Goal: Navigation & Orientation: Find specific page/section

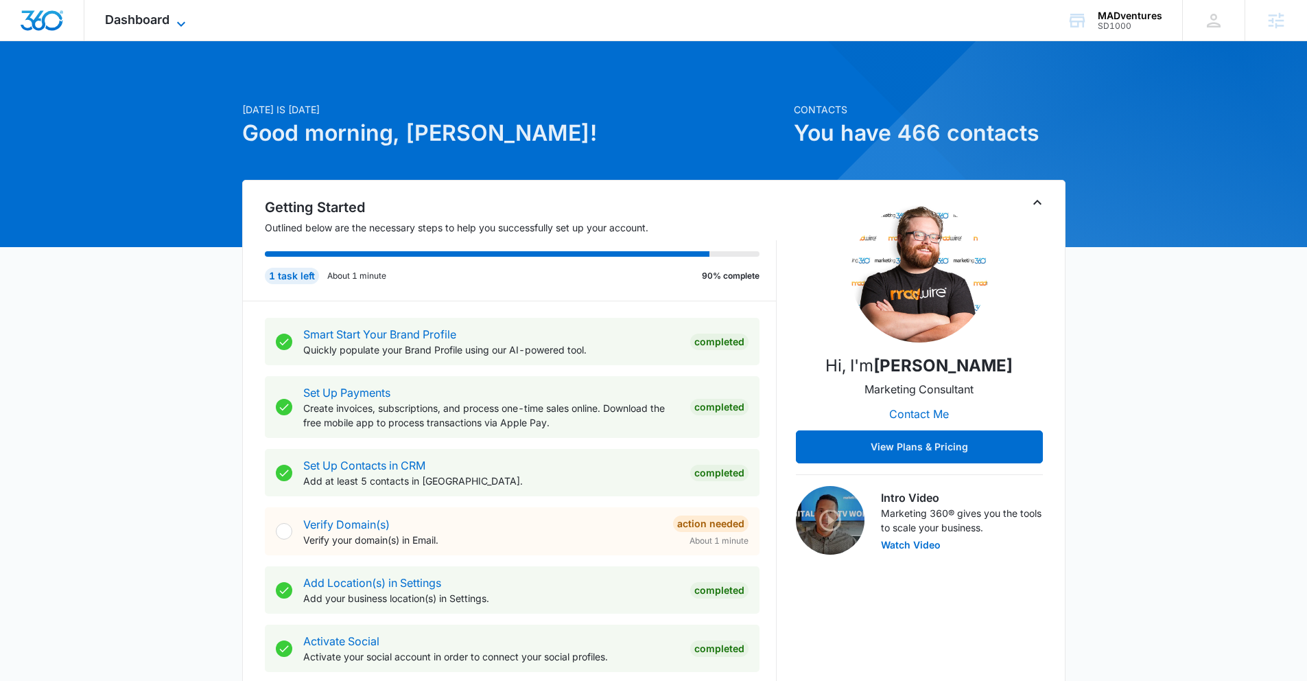
click at [168, 20] on span "Dashboard" at bounding box center [137, 19] width 65 height 14
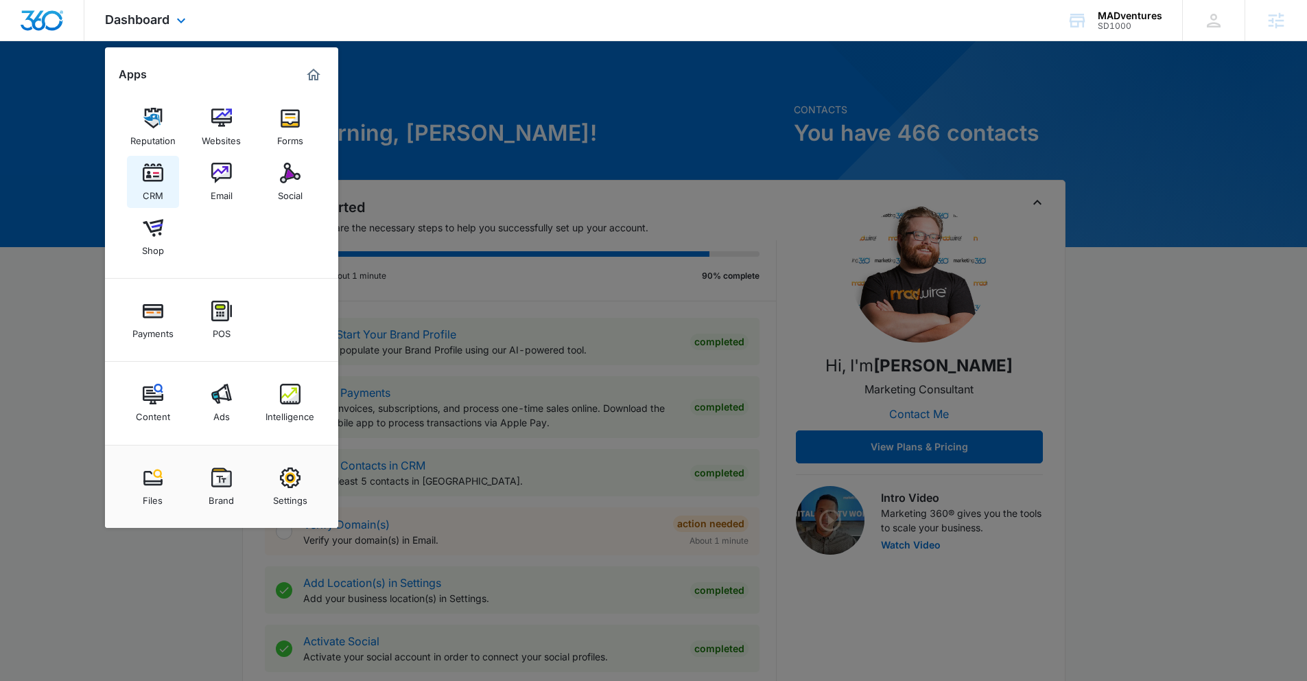
click at [149, 177] on img at bounding box center [153, 173] width 21 height 21
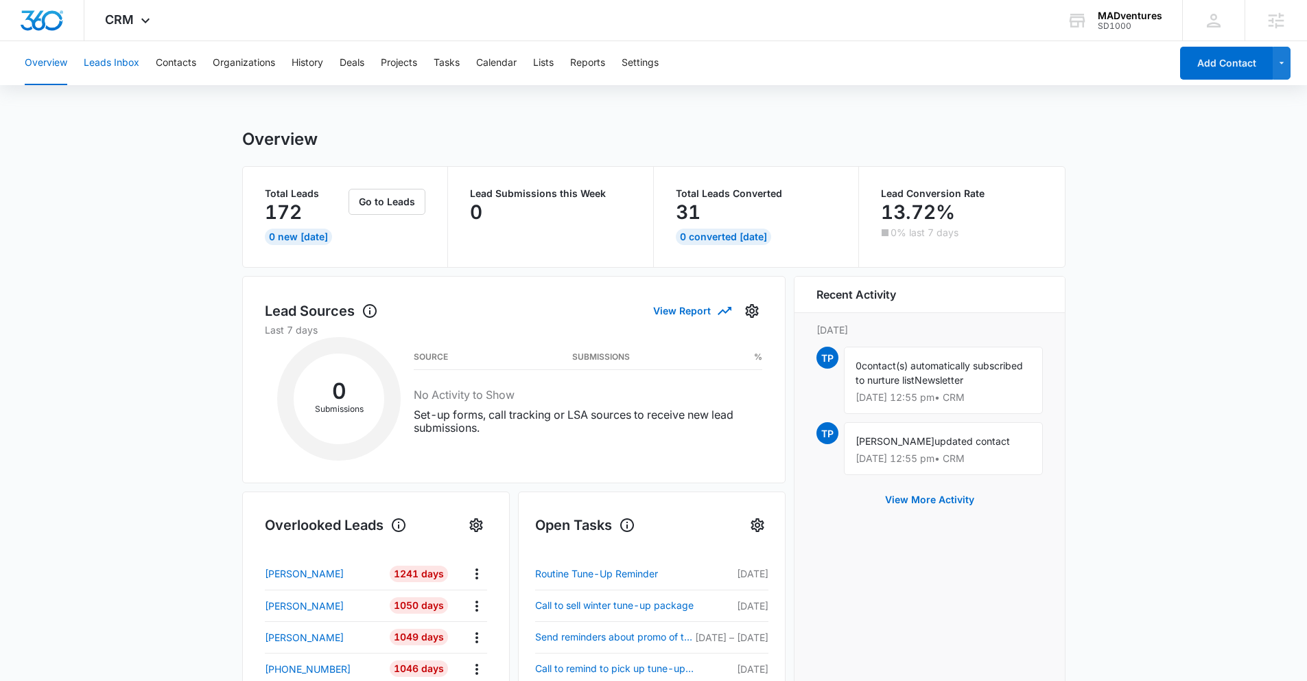
click at [127, 67] on button "Leads Inbox" at bounding box center [112, 63] width 56 height 44
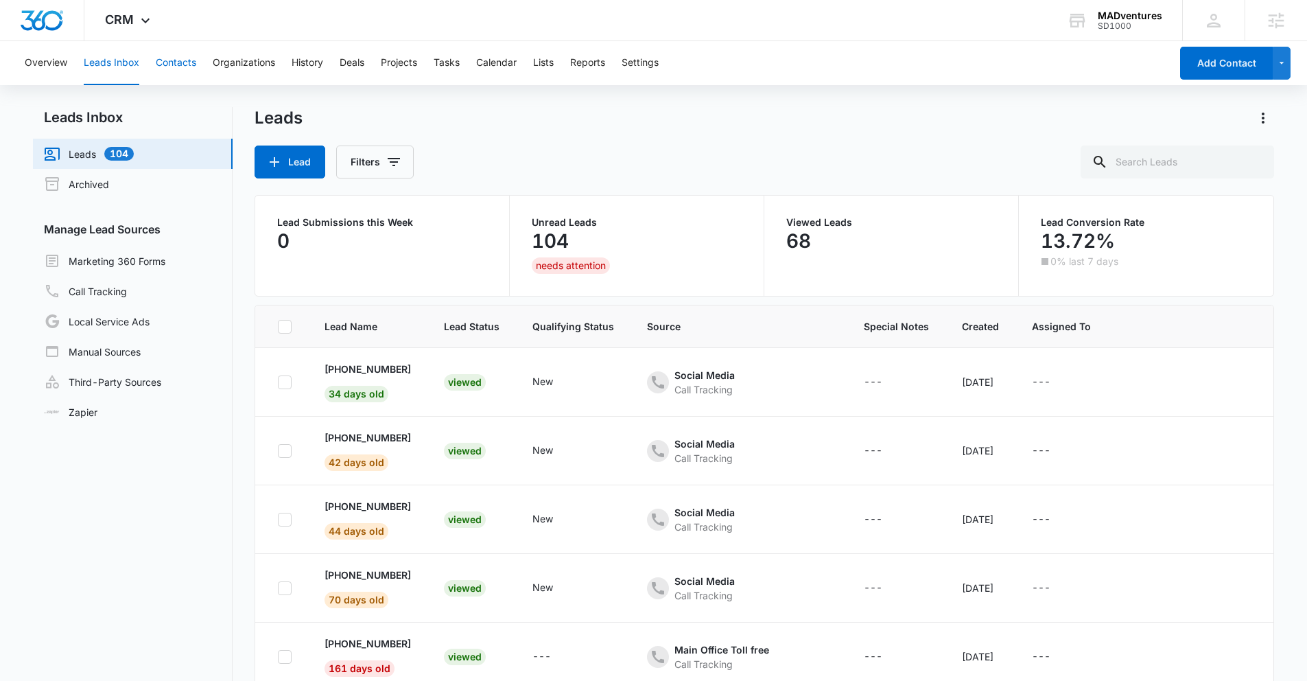
click at [170, 61] on button "Contacts" at bounding box center [176, 63] width 40 height 44
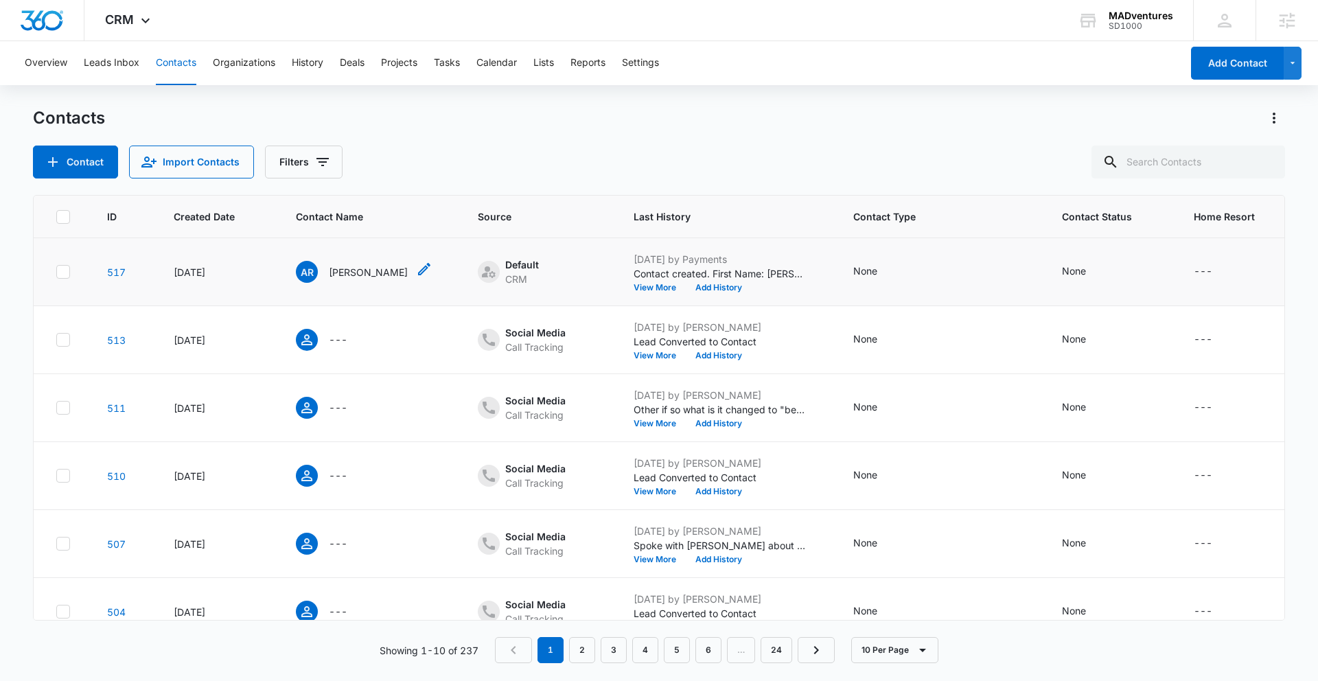
click at [354, 272] on p "Adrianne Ridder" at bounding box center [368, 272] width 79 height 14
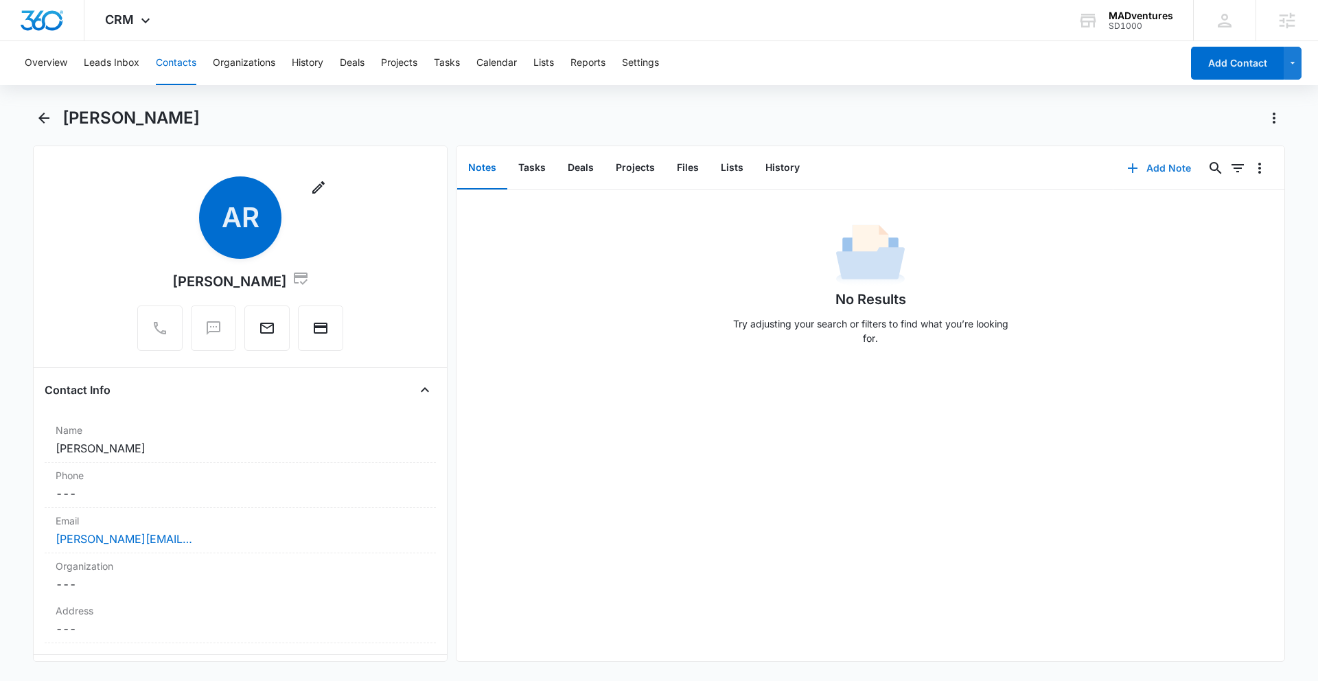
click at [1168, 167] on button "Add Note" at bounding box center [1158, 168] width 91 height 33
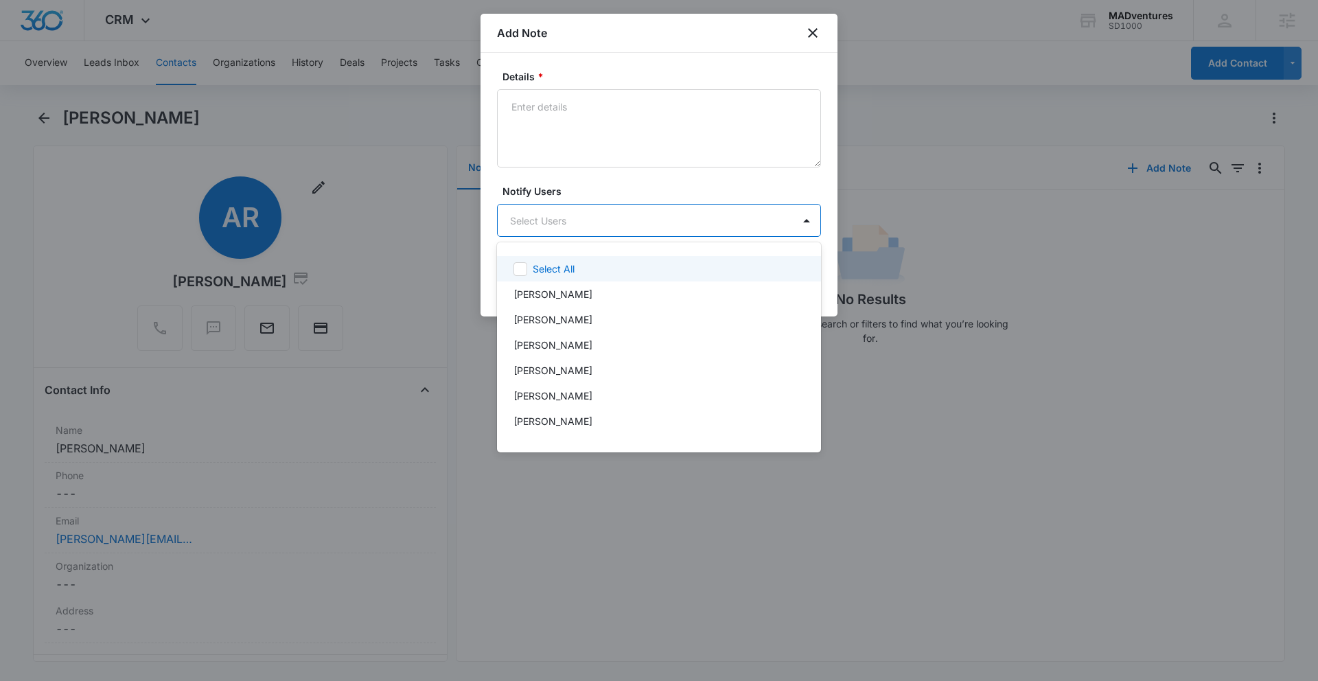
click at [598, 221] on body "CRM Apps Reputation Websites Forms CRM Email Social Shop Payments POS Content A…" at bounding box center [659, 340] width 1318 height 681
click at [811, 34] on div at bounding box center [659, 340] width 1318 height 681
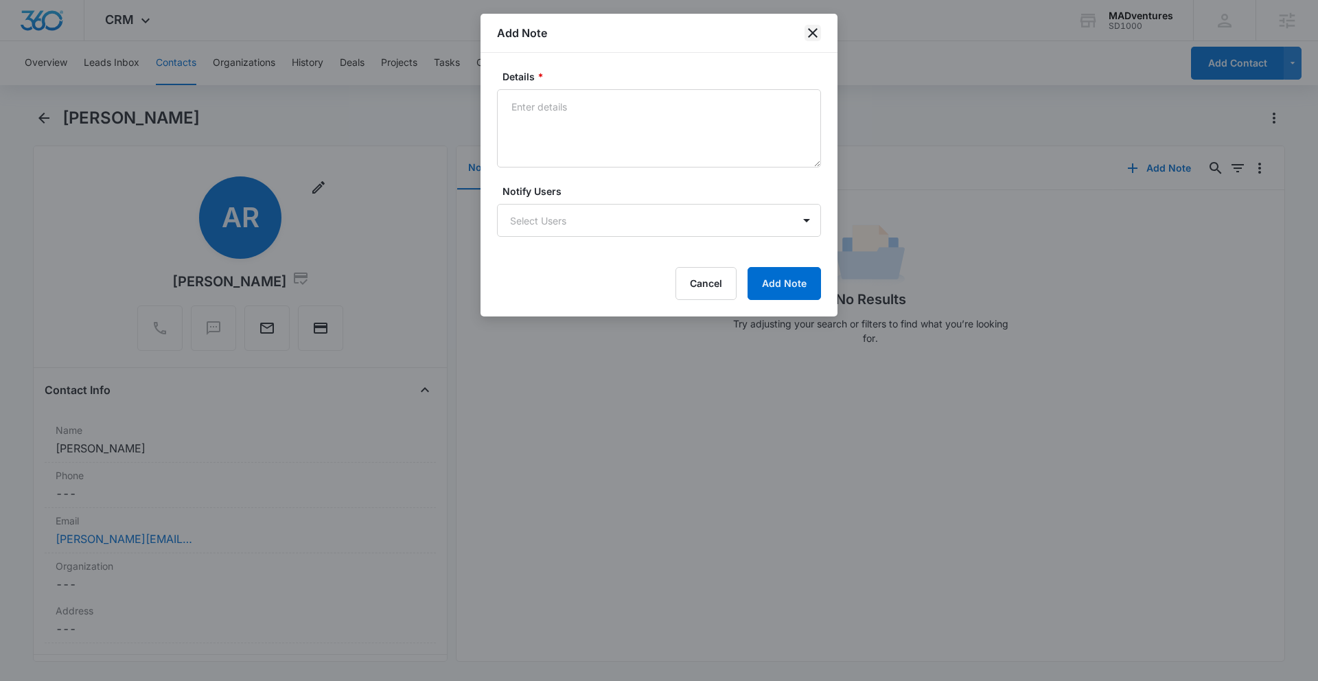
click at [811, 36] on icon "close" at bounding box center [812, 33] width 16 height 16
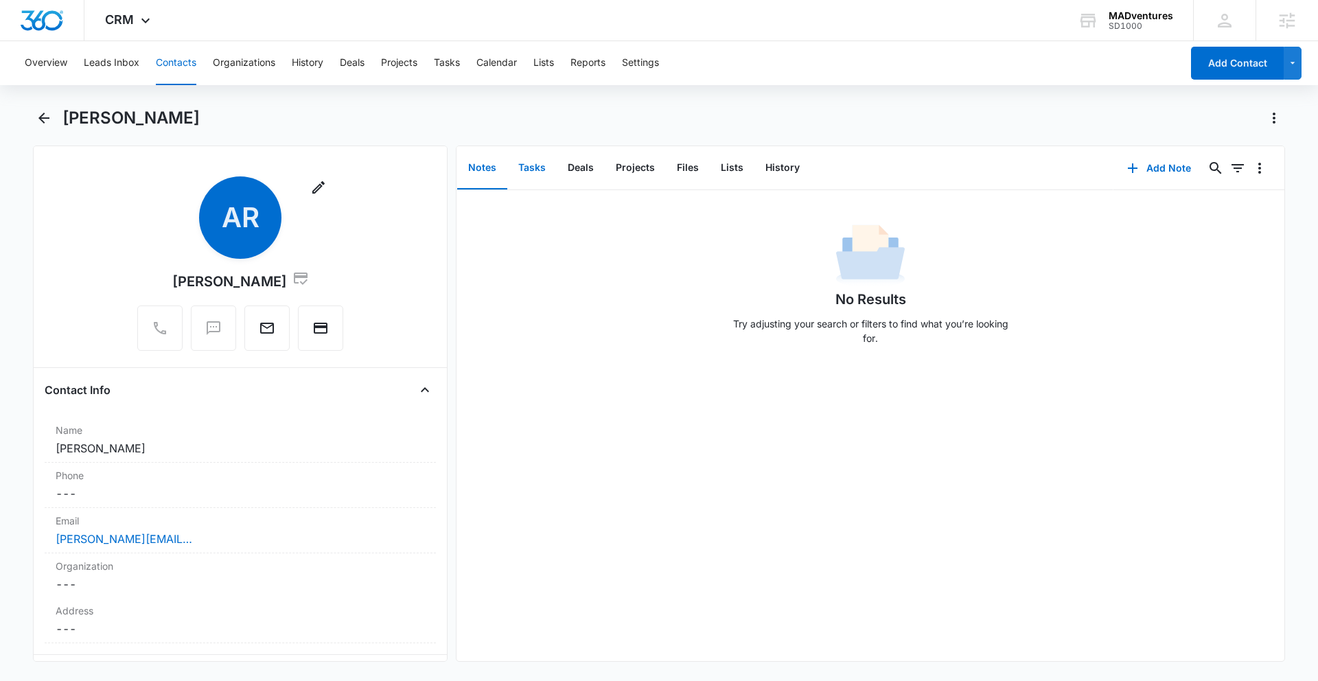
click at [524, 174] on button "Tasks" at bounding box center [531, 168] width 49 height 43
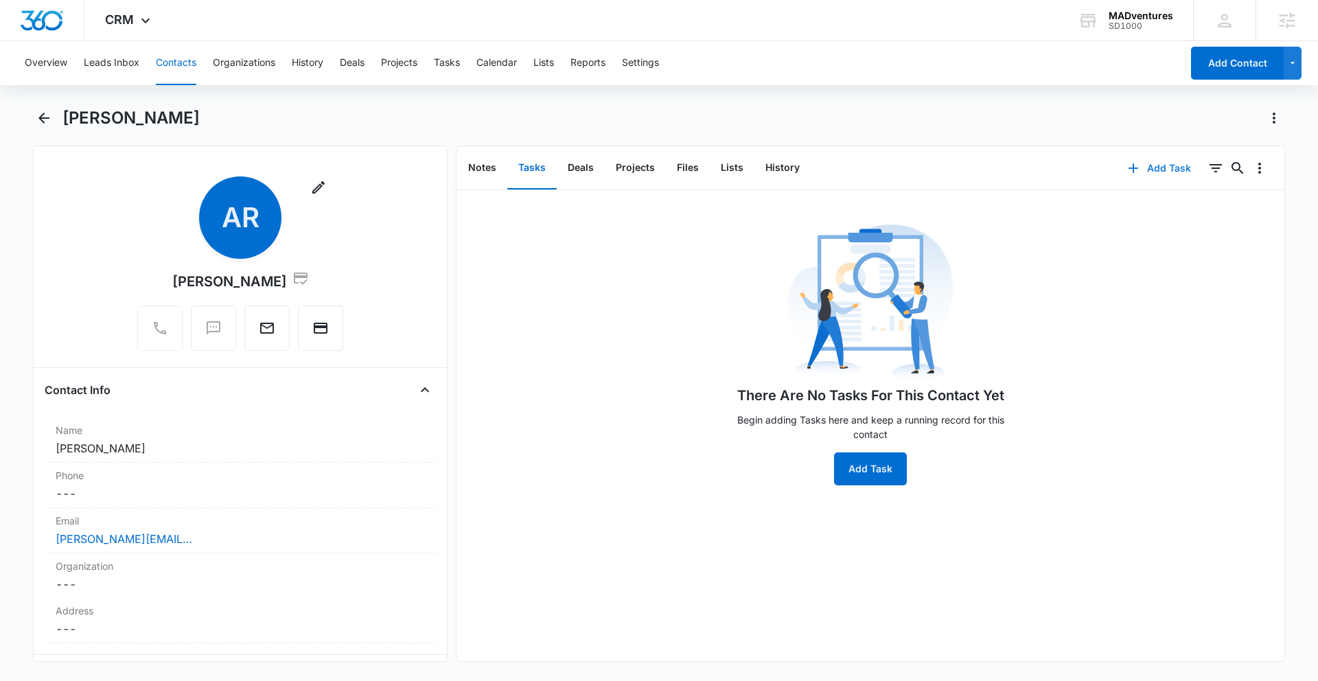
click at [1125, 174] on icon "button" at bounding box center [1133, 168] width 16 height 16
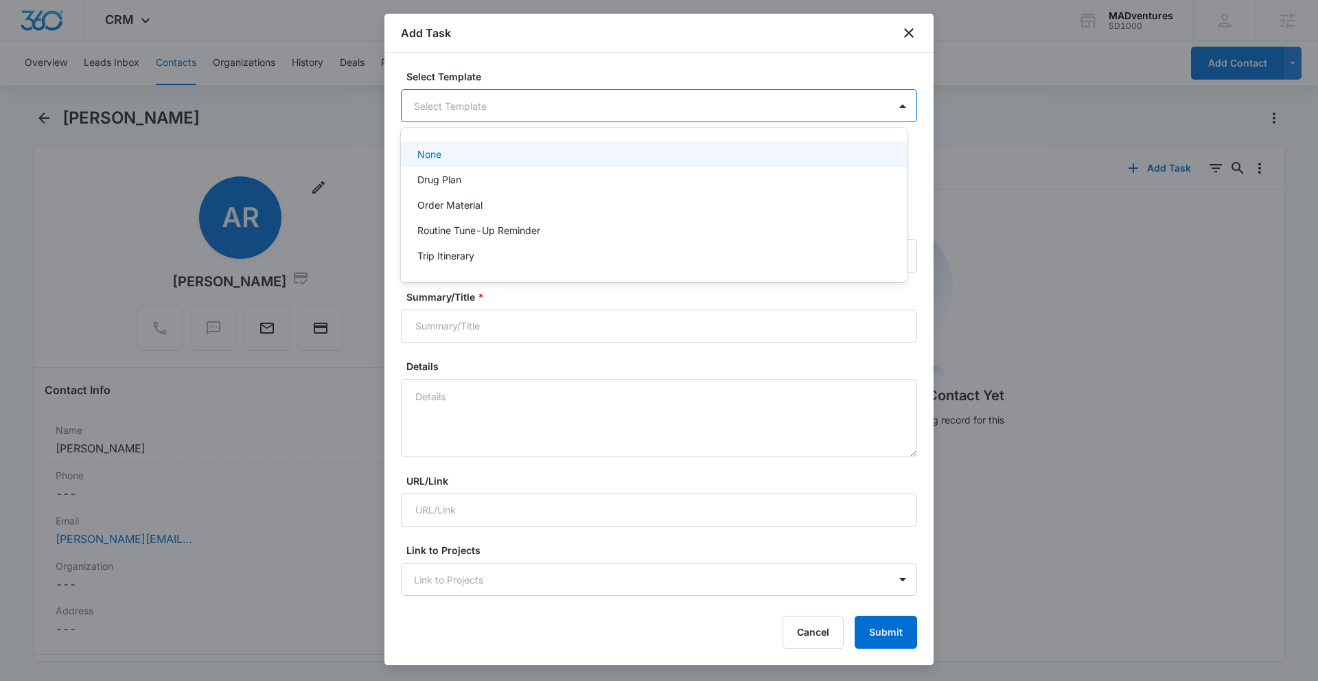
click at [620, 114] on body "CRM Apps Reputation Websites Forms CRM Email Social Shop Payments POS Content A…" at bounding box center [659, 340] width 1318 height 681
click at [580, 77] on div at bounding box center [659, 340] width 1318 height 681
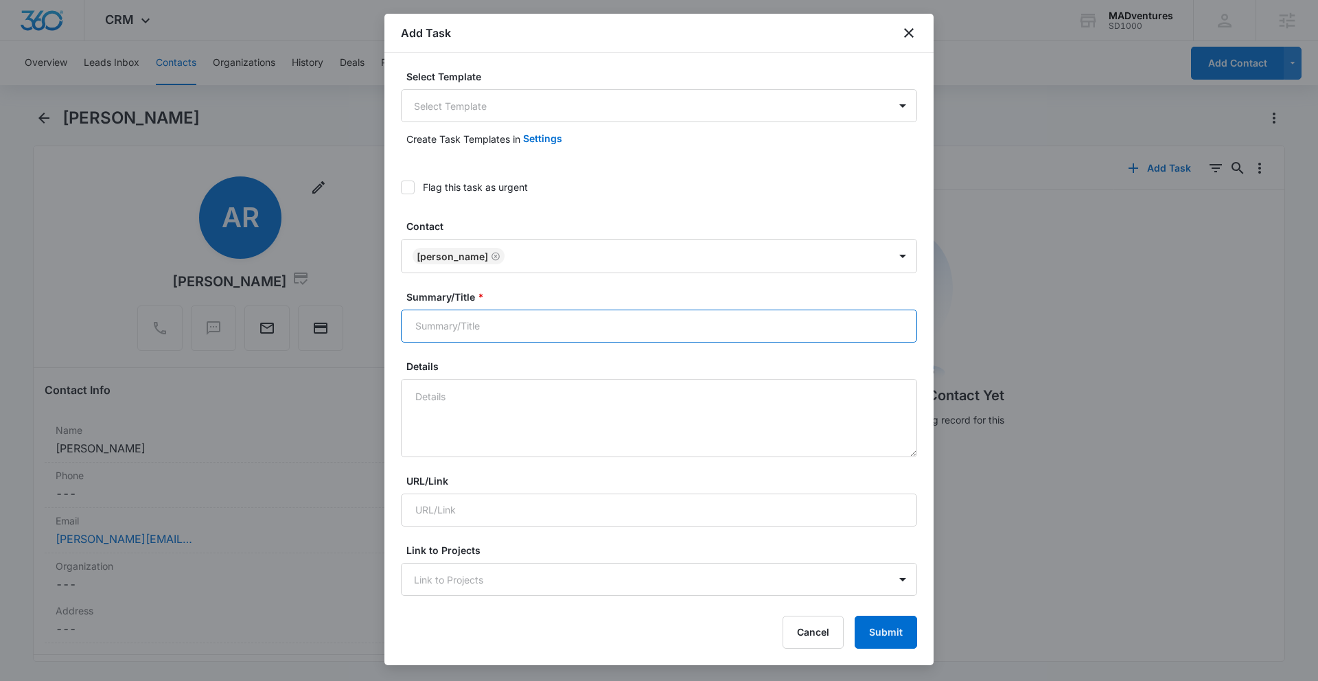
click at [475, 324] on input "Summary/Title *" at bounding box center [659, 325] width 516 height 33
type input "Mowers delvier"
click at [444, 408] on textarea "Details" at bounding box center [659, 418] width 516 height 78
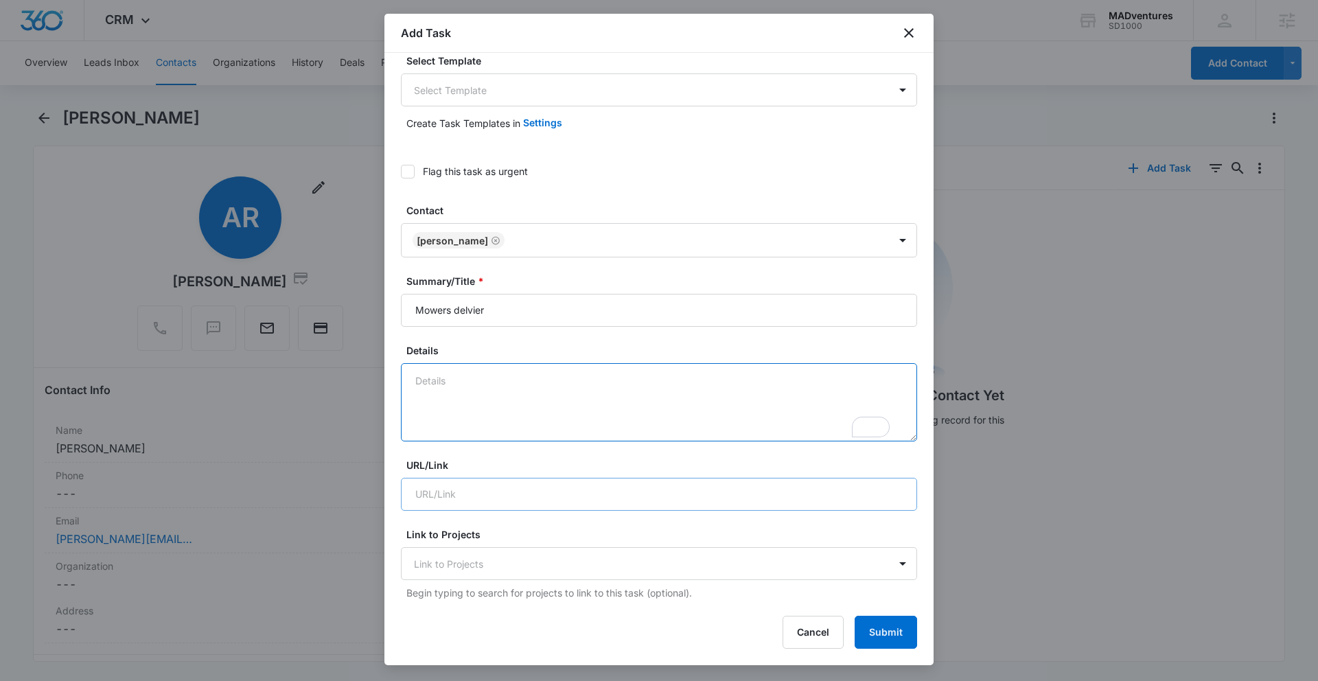
scroll to position [16, 0]
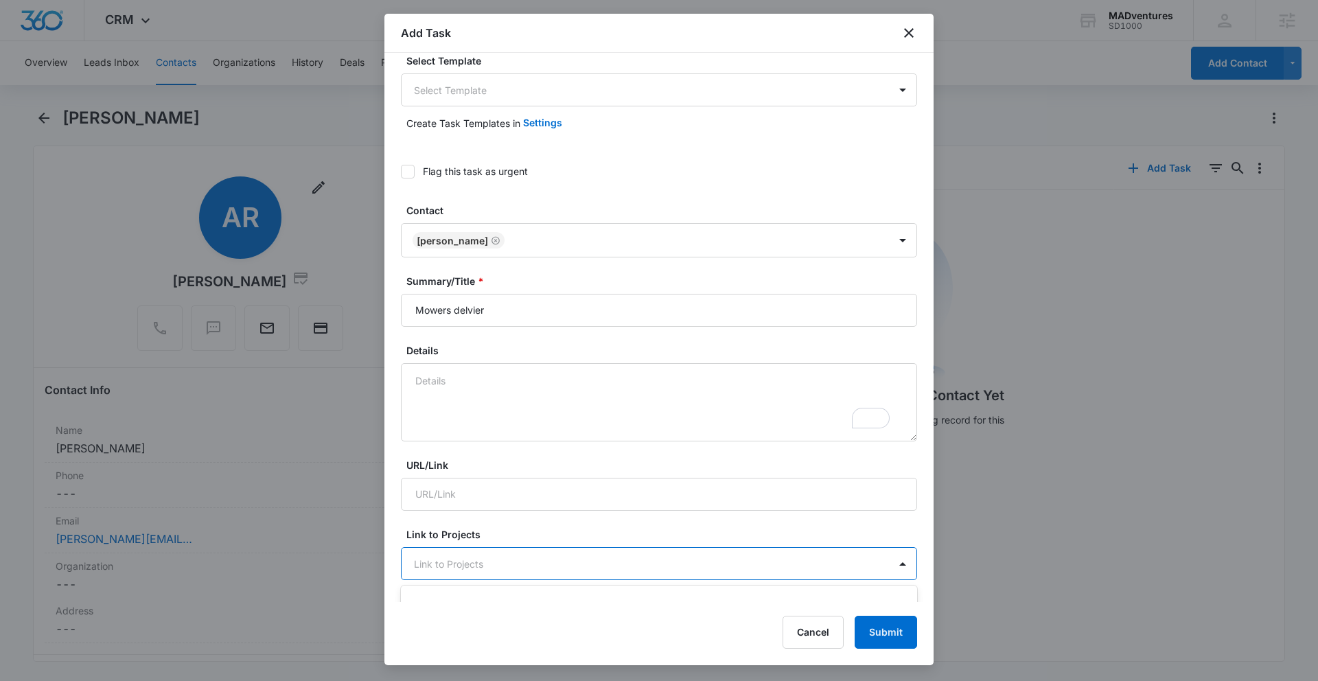
click at [491, 568] on div at bounding box center [650, 563] width 473 height 17
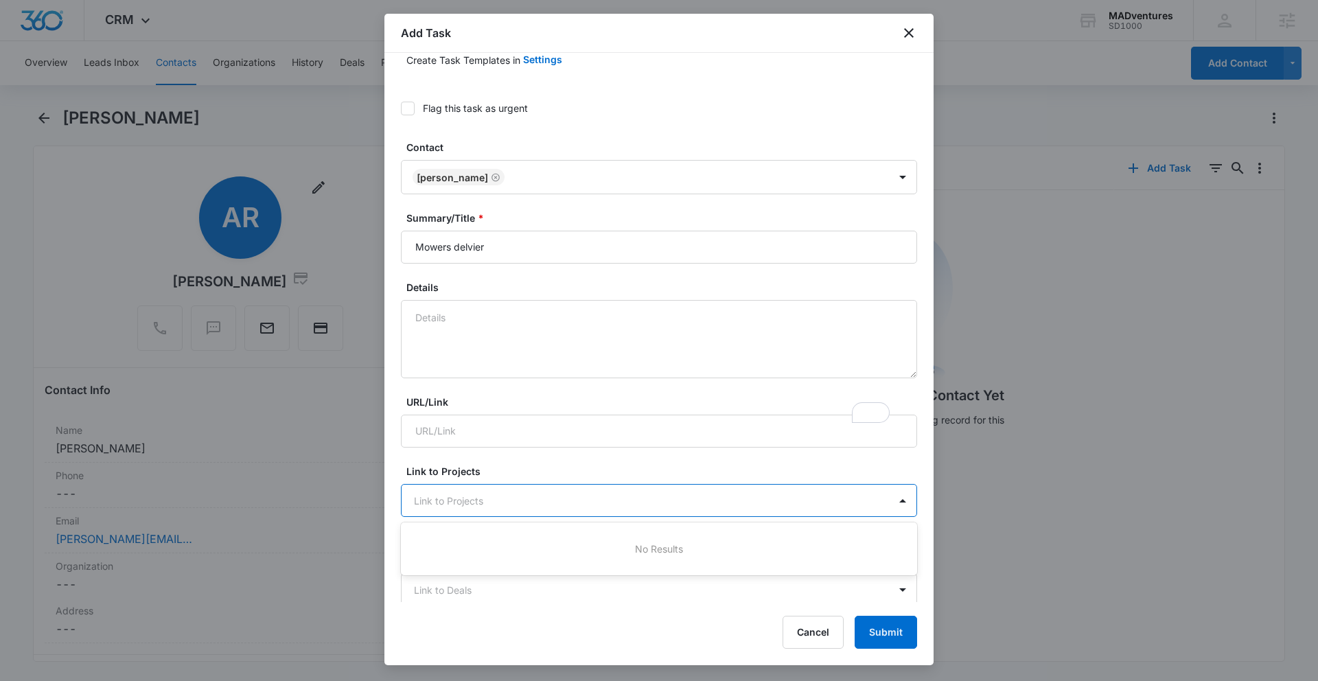
scroll to position [0, 0]
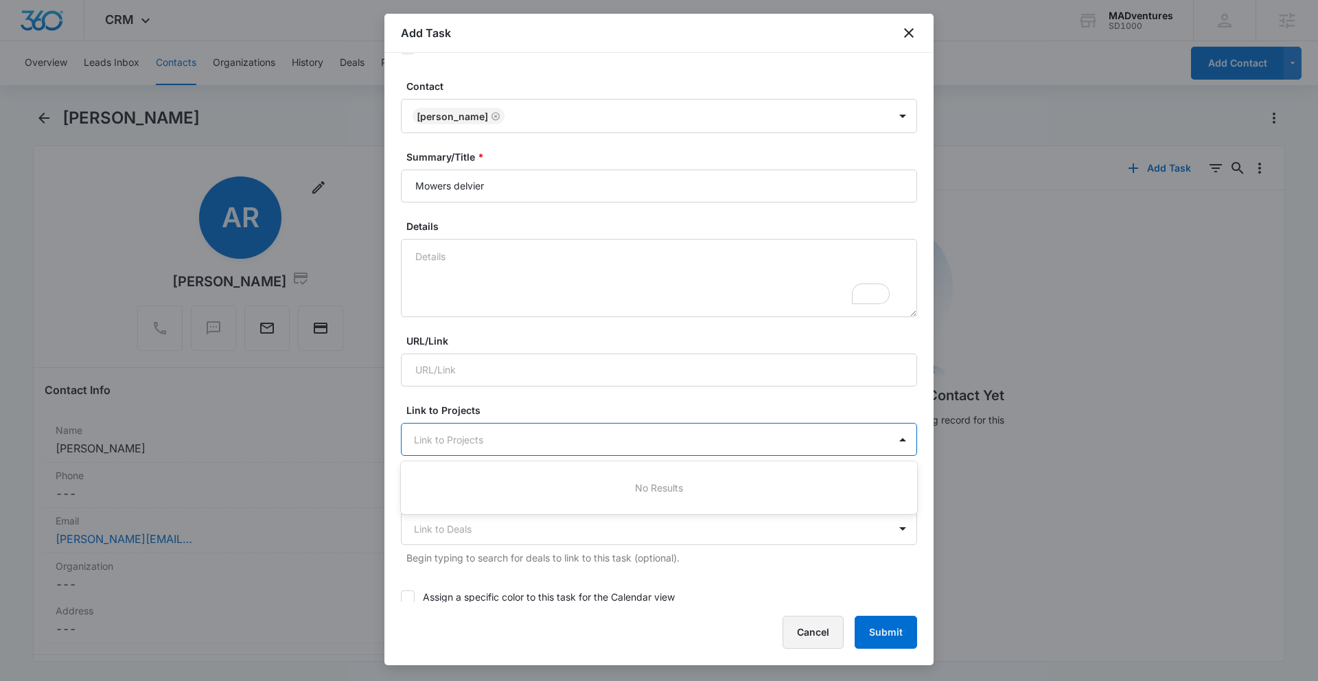
click at [809, 633] on button "Cancel" at bounding box center [812, 632] width 61 height 33
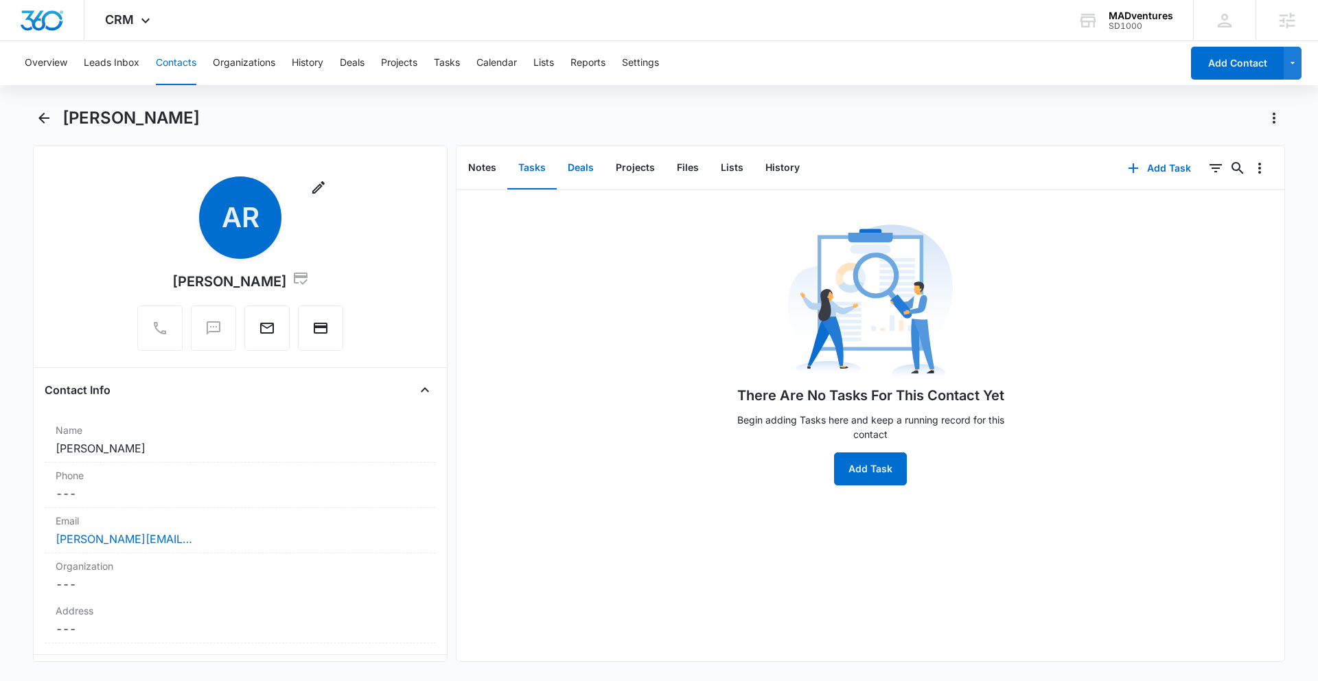
click at [583, 174] on button "Deals" at bounding box center [581, 168] width 48 height 43
click at [861, 477] on button "Add Deal" at bounding box center [869, 468] width 71 height 33
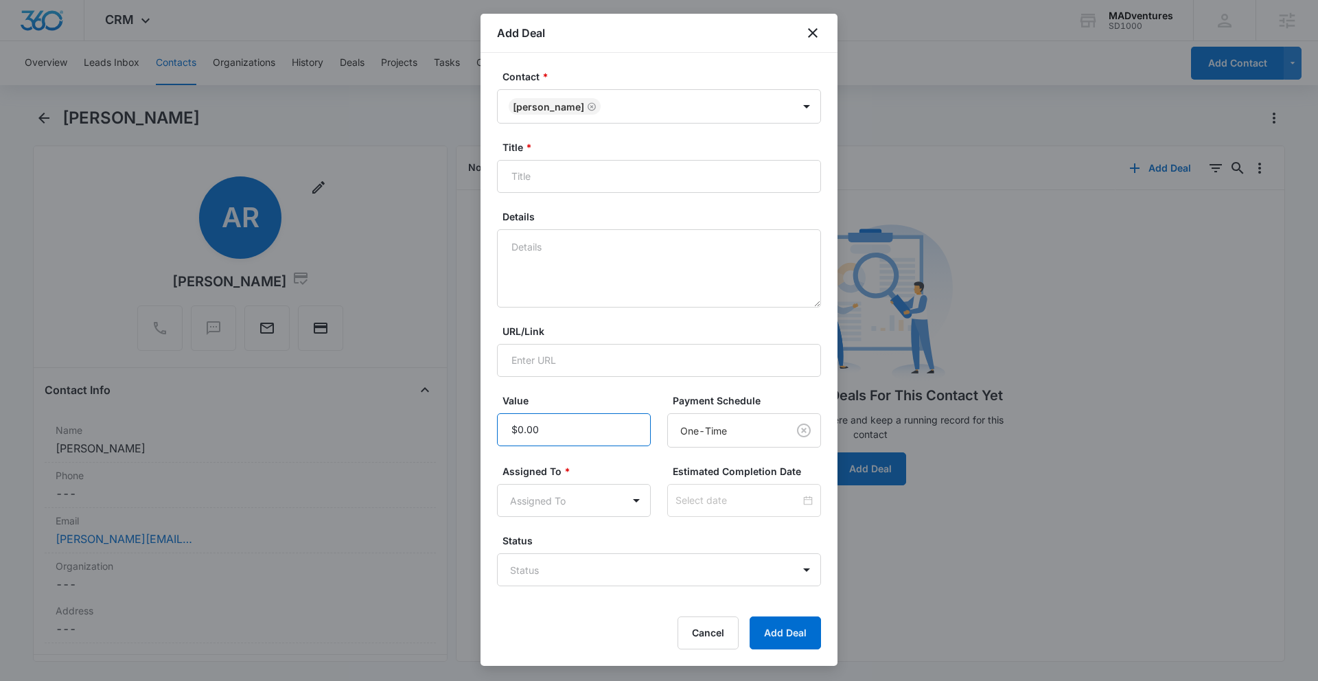
click at [581, 427] on input "Value" at bounding box center [574, 429] width 154 height 33
click at [610, 498] on body "CRM Apps Reputation Websites Forms CRM Email Social Shop Payments POS Content A…" at bounding box center [659, 340] width 1318 height 681
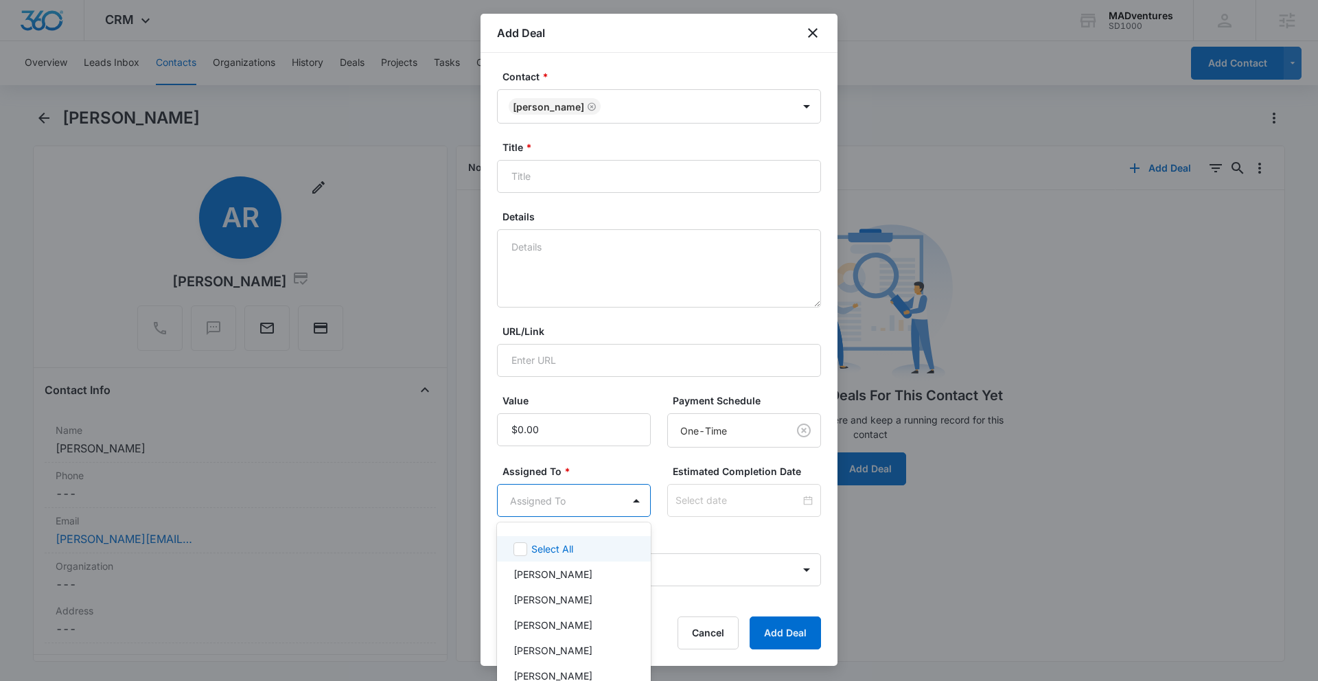
click at [609, 469] on div at bounding box center [659, 340] width 1318 height 681
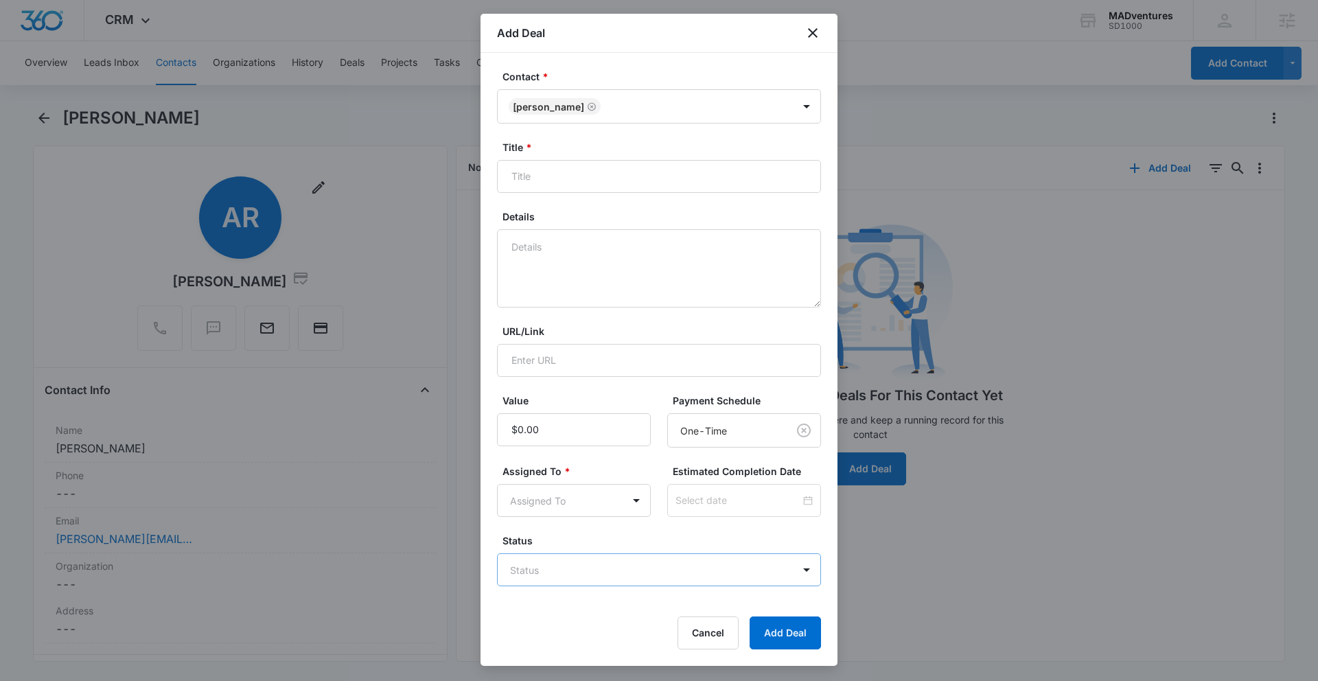
click at [600, 576] on body "CRM Apps Reputation Websites Forms CRM Email Social Shop Payments POS Content A…" at bounding box center [659, 340] width 1318 height 681
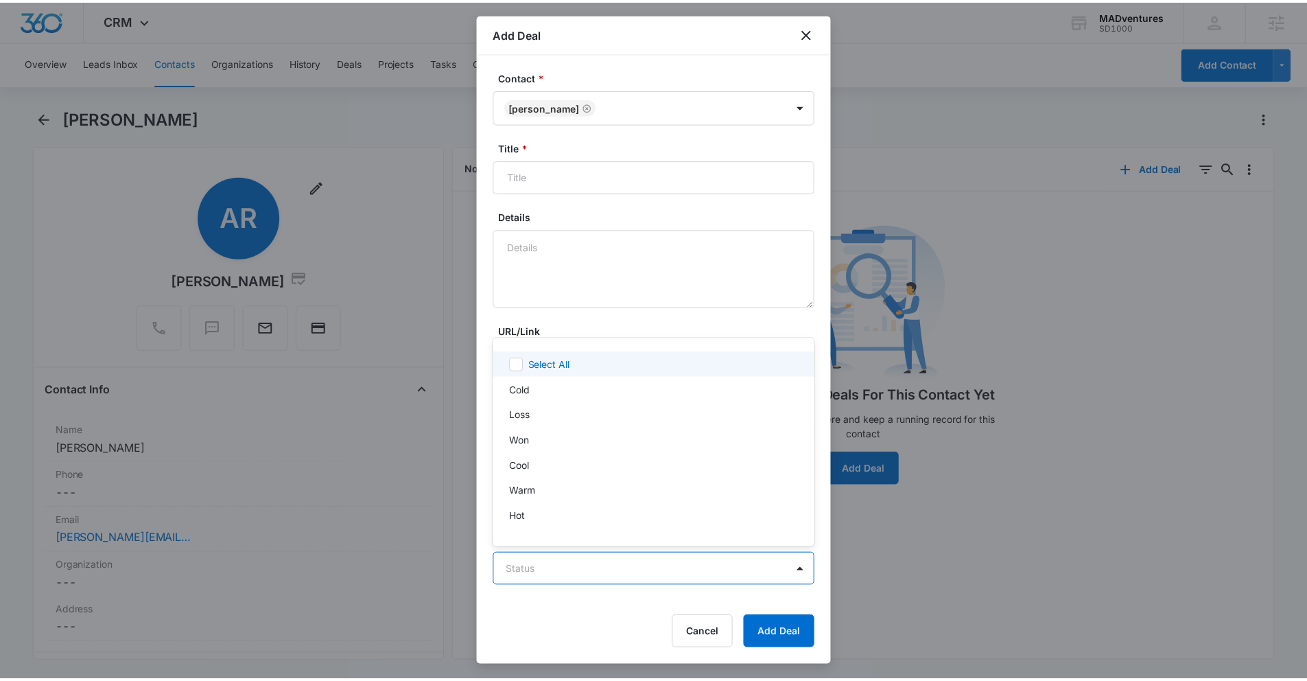
scroll to position [21, 0]
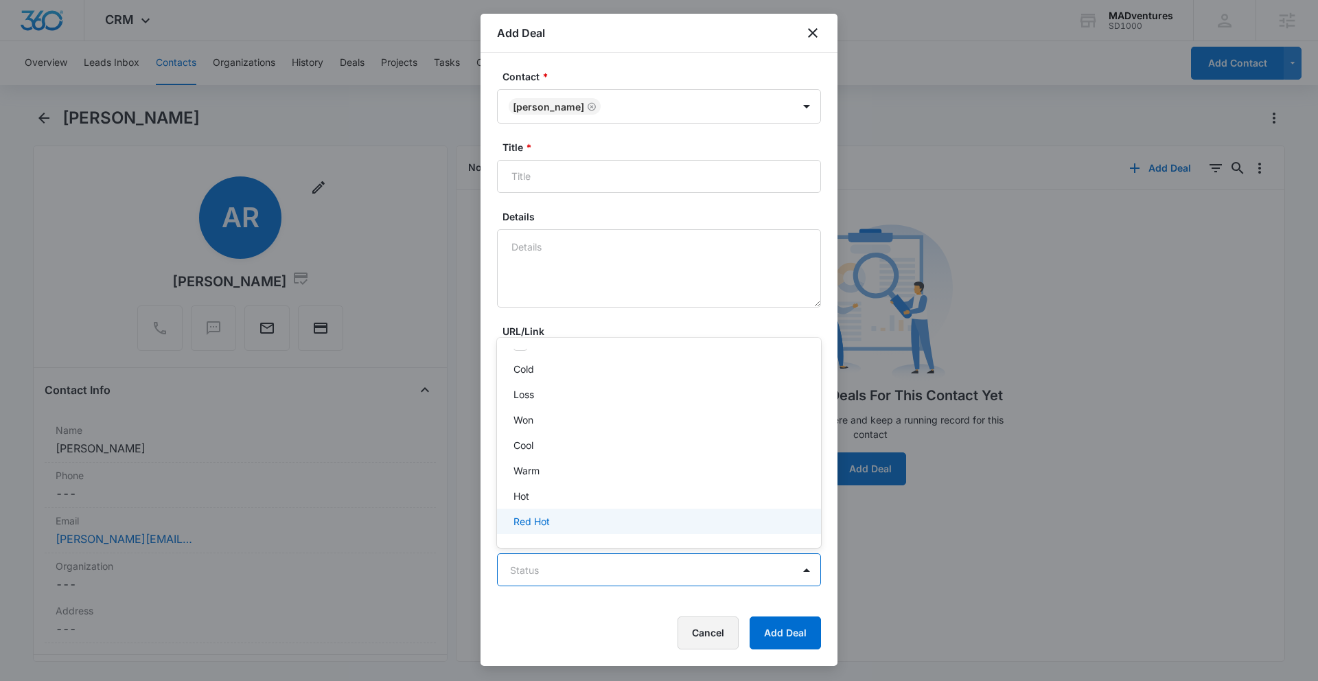
click at [703, 631] on div at bounding box center [659, 340] width 1318 height 681
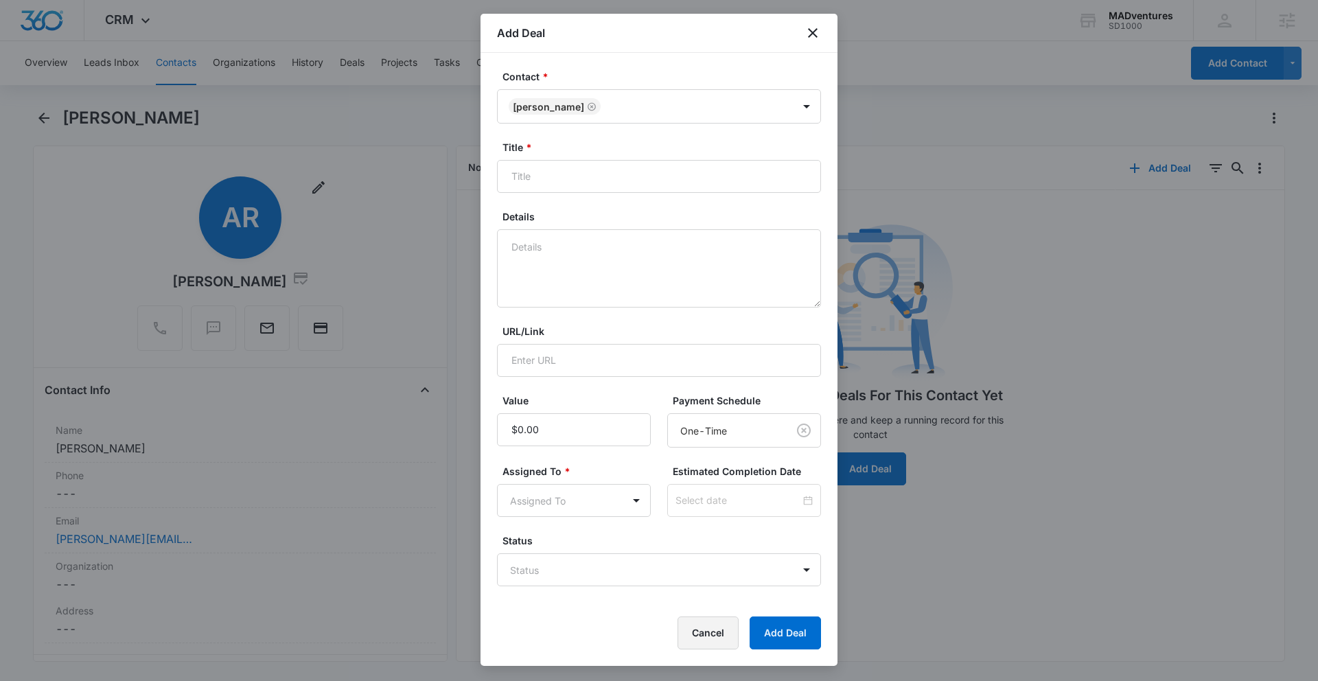
click at [700, 631] on button "Cancel" at bounding box center [707, 632] width 61 height 33
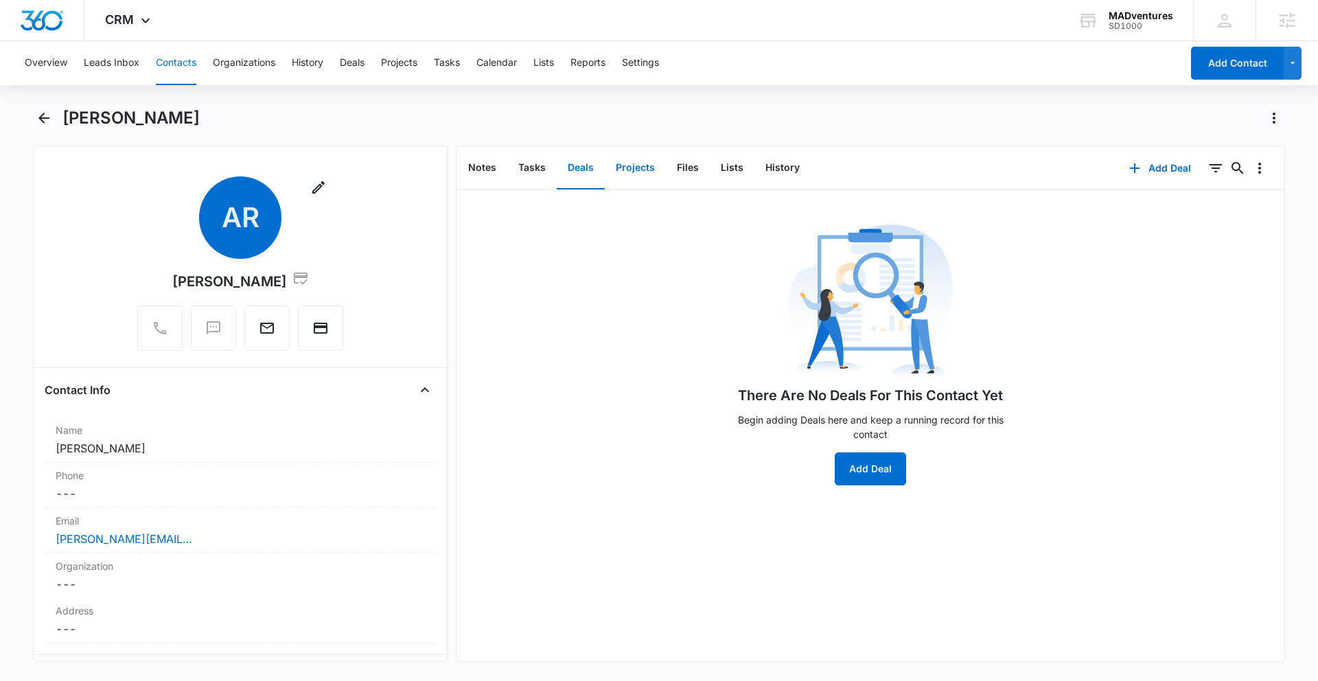
click at [642, 173] on button "Projects" at bounding box center [635, 168] width 61 height 43
click at [682, 176] on button "Files" at bounding box center [688, 168] width 44 height 43
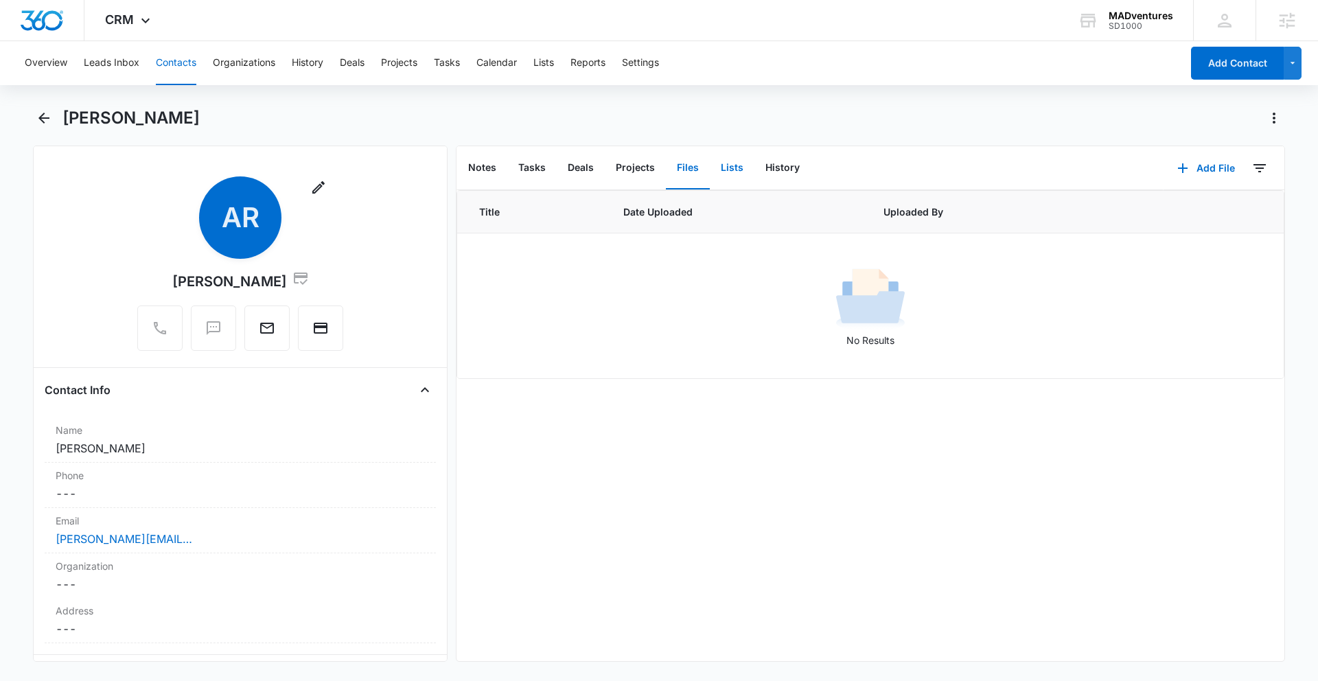
click at [729, 172] on button "Lists" at bounding box center [732, 168] width 45 height 43
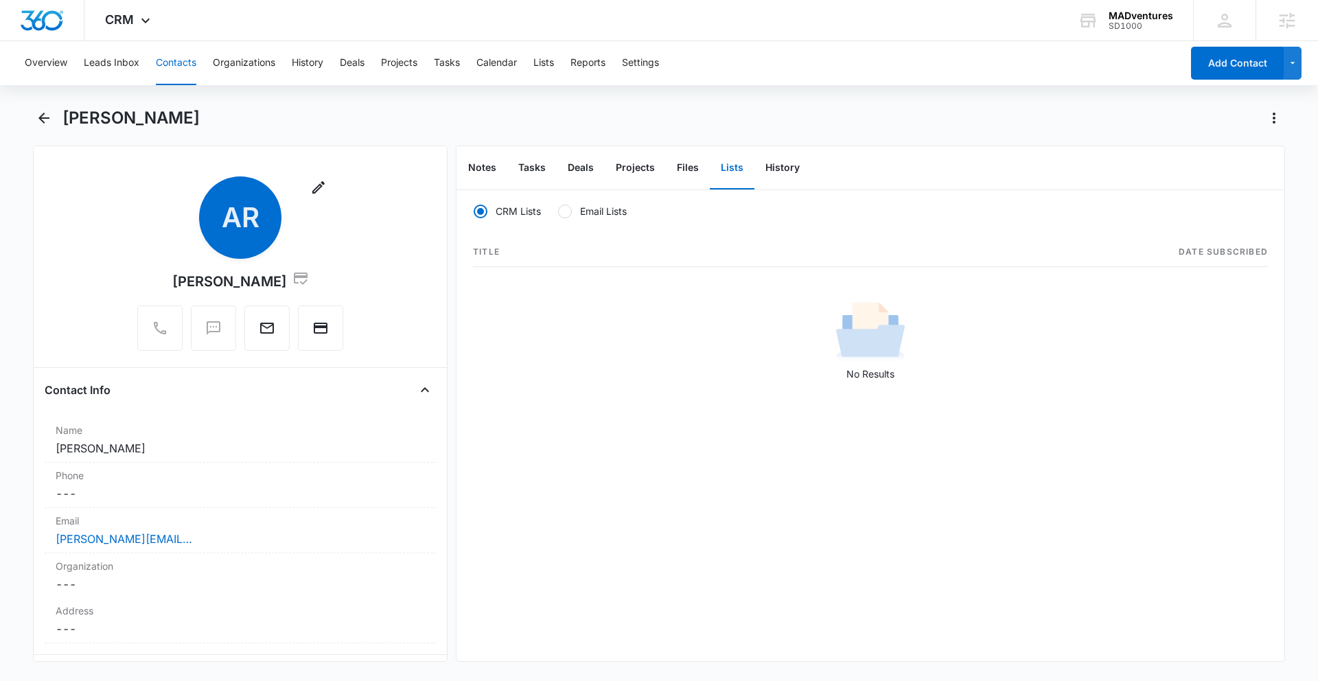
click at [572, 211] on label "Email Lists" at bounding box center [591, 211] width 69 height 14
click at [558, 211] on input "Email Lists" at bounding box center [557, 211] width 1 height 1
radio input "false"
radio input "true"
click at [784, 168] on button "History" at bounding box center [782, 168] width 56 height 43
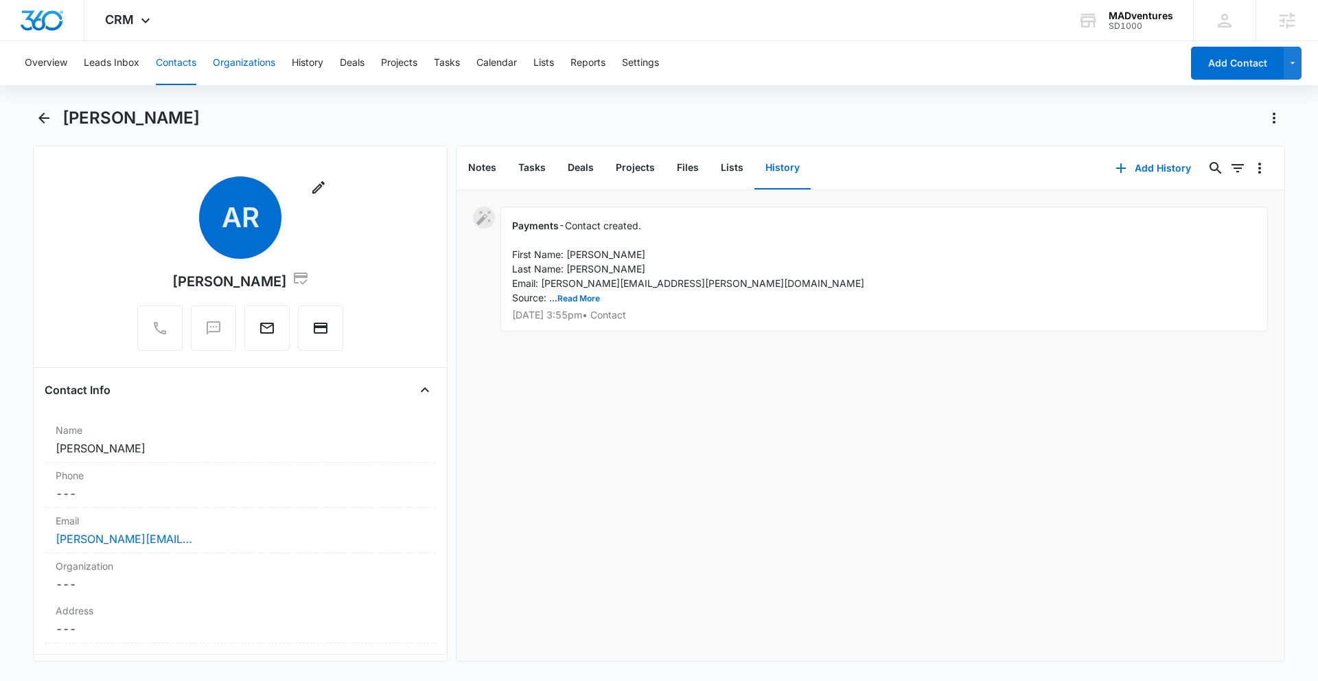
click at [258, 66] on button "Organizations" at bounding box center [244, 63] width 62 height 44
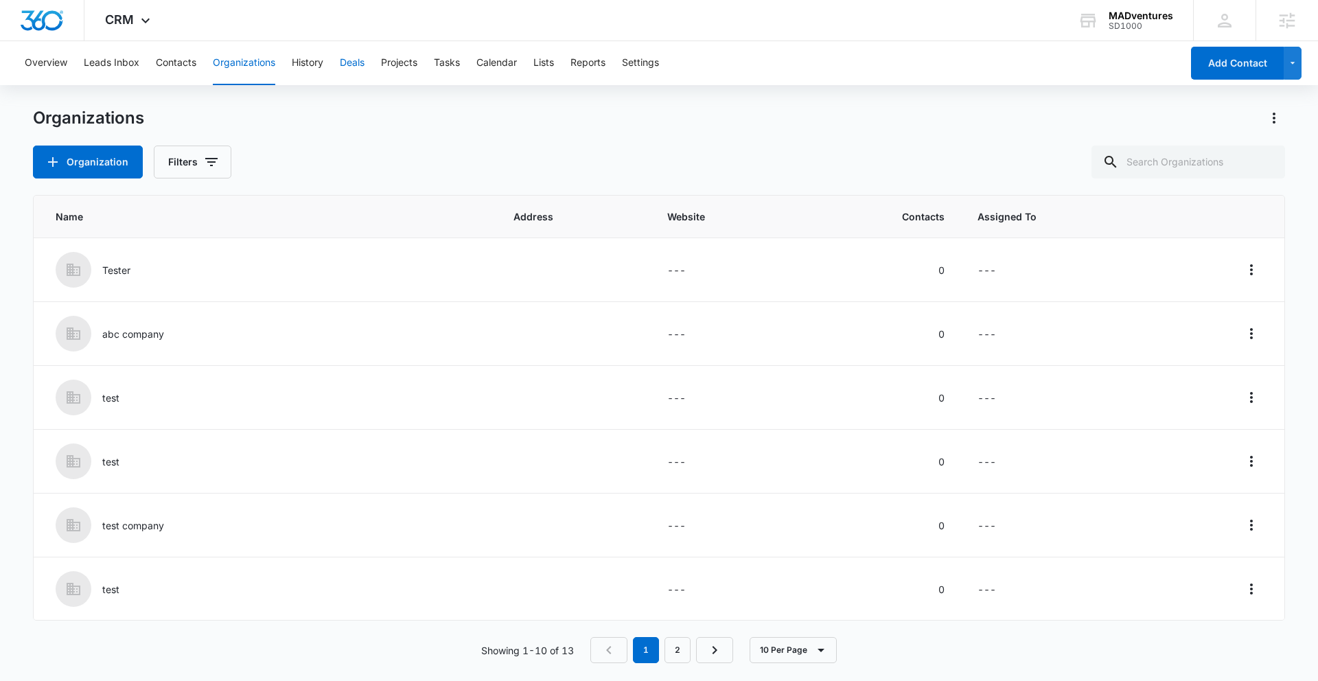
click at [353, 68] on button "Deals" at bounding box center [352, 63] width 25 height 44
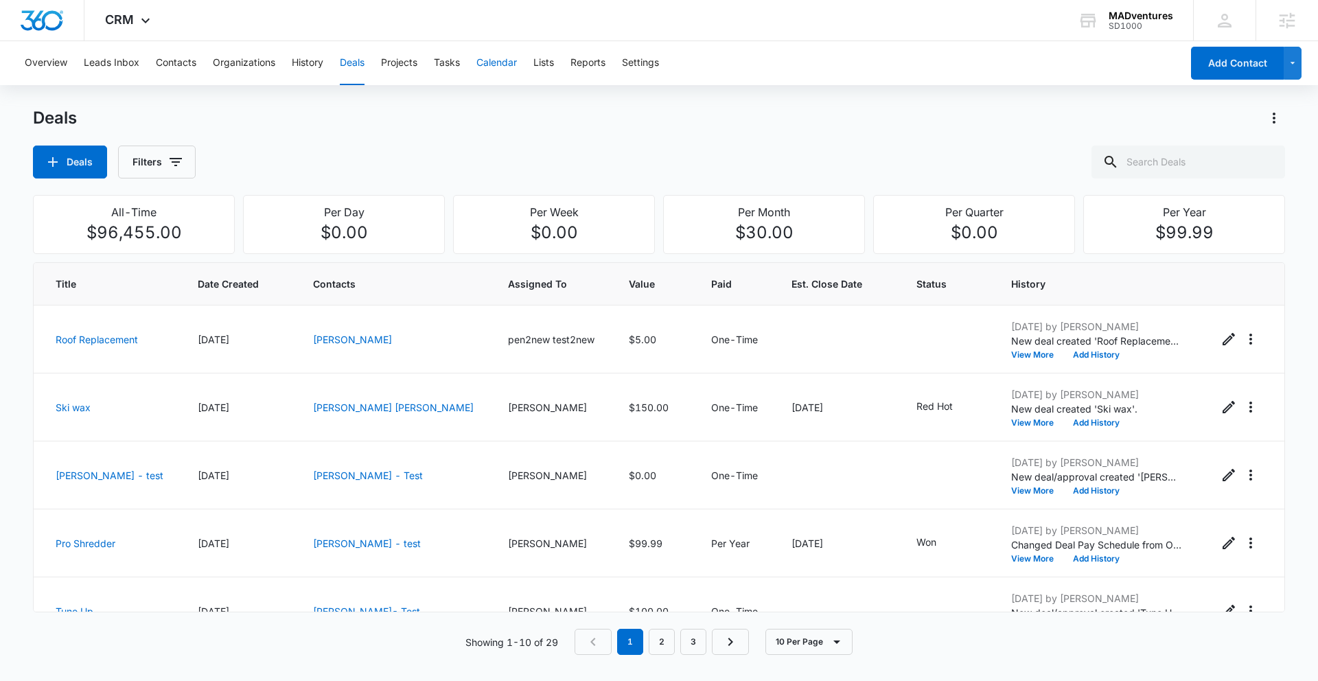
click at [493, 69] on button "Calendar" at bounding box center [496, 63] width 40 height 44
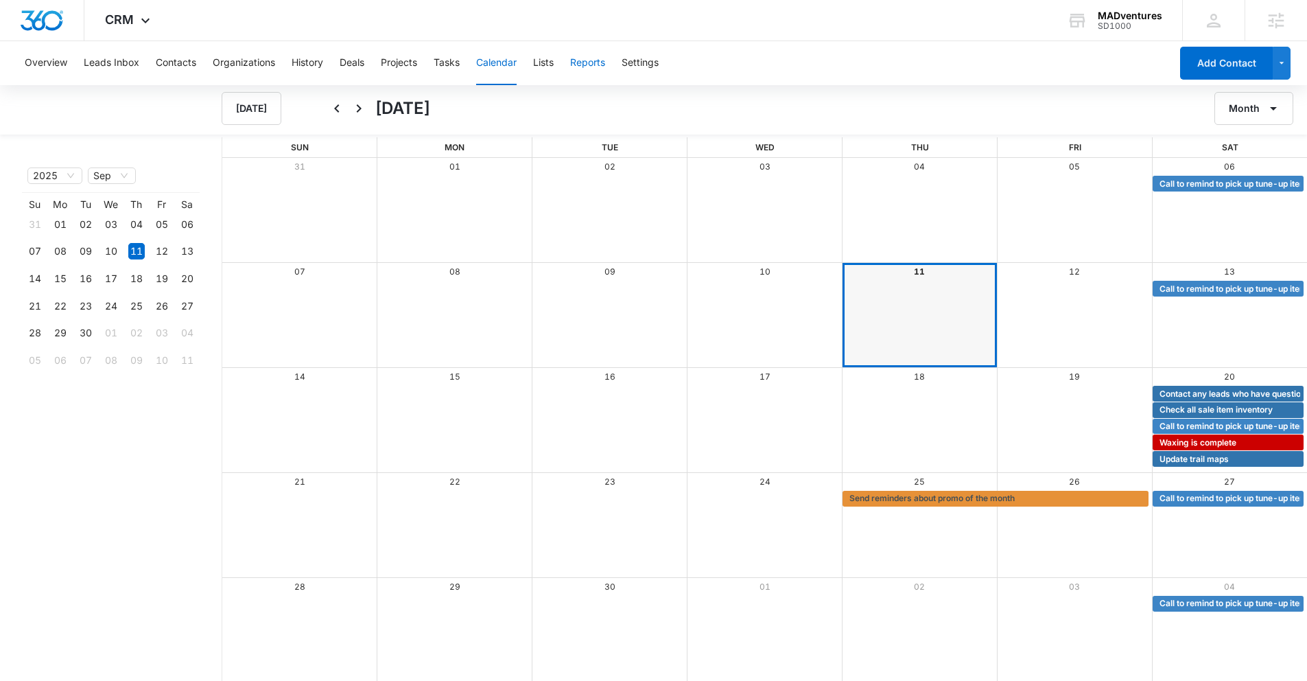
click at [591, 65] on button "Reports" at bounding box center [587, 63] width 35 height 44
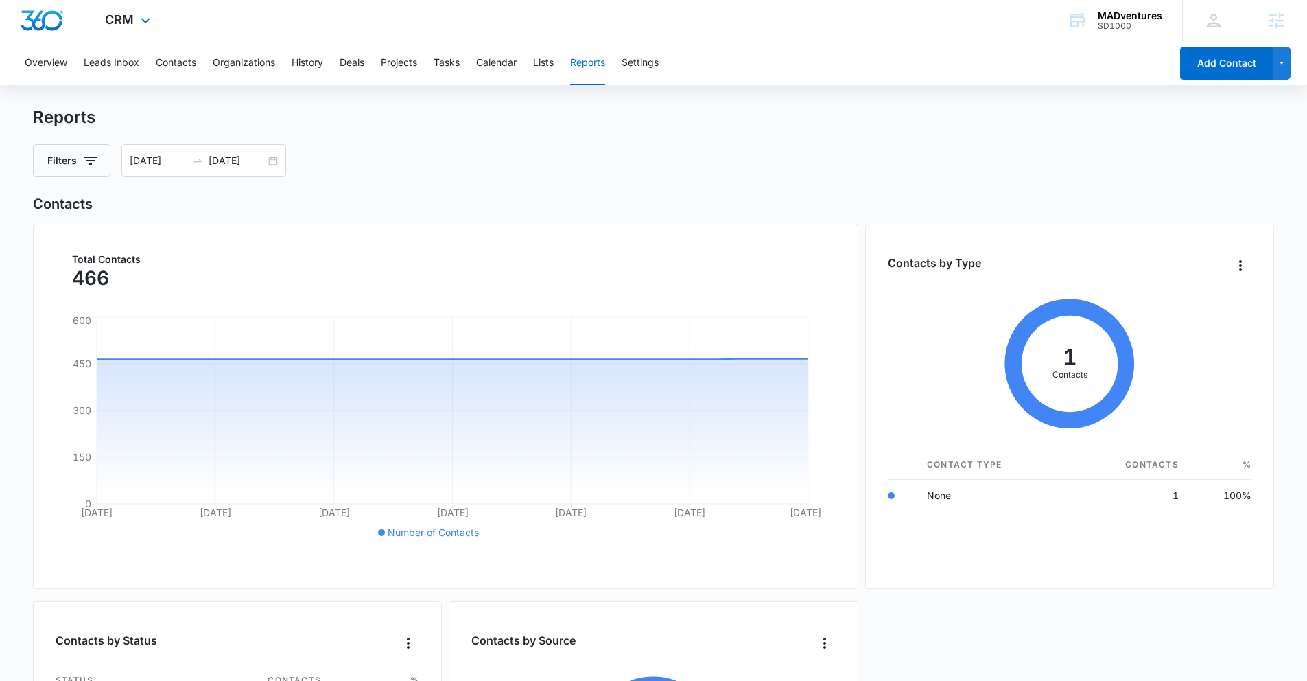
click at [130, 27] on div "CRM Apps Reputation Websites Forms CRM Email Social Shop Payments POS Content A…" at bounding box center [129, 20] width 90 height 40
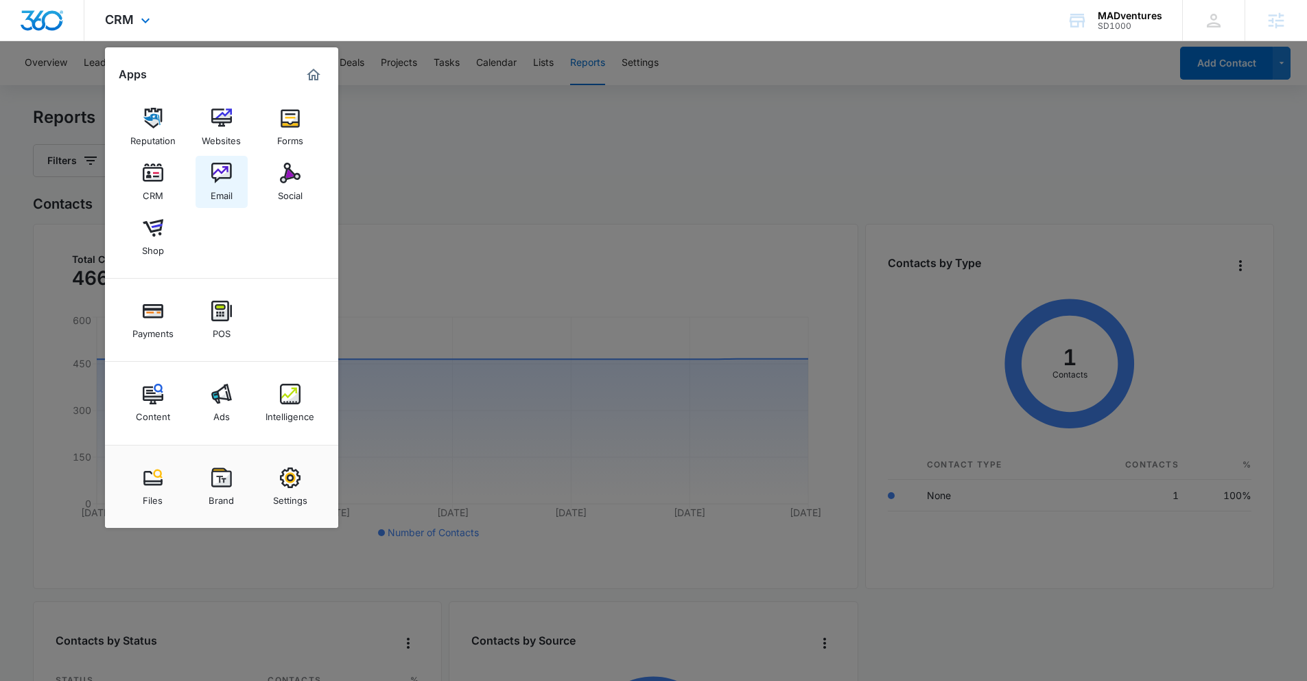
click at [225, 178] on img at bounding box center [221, 173] width 21 height 21
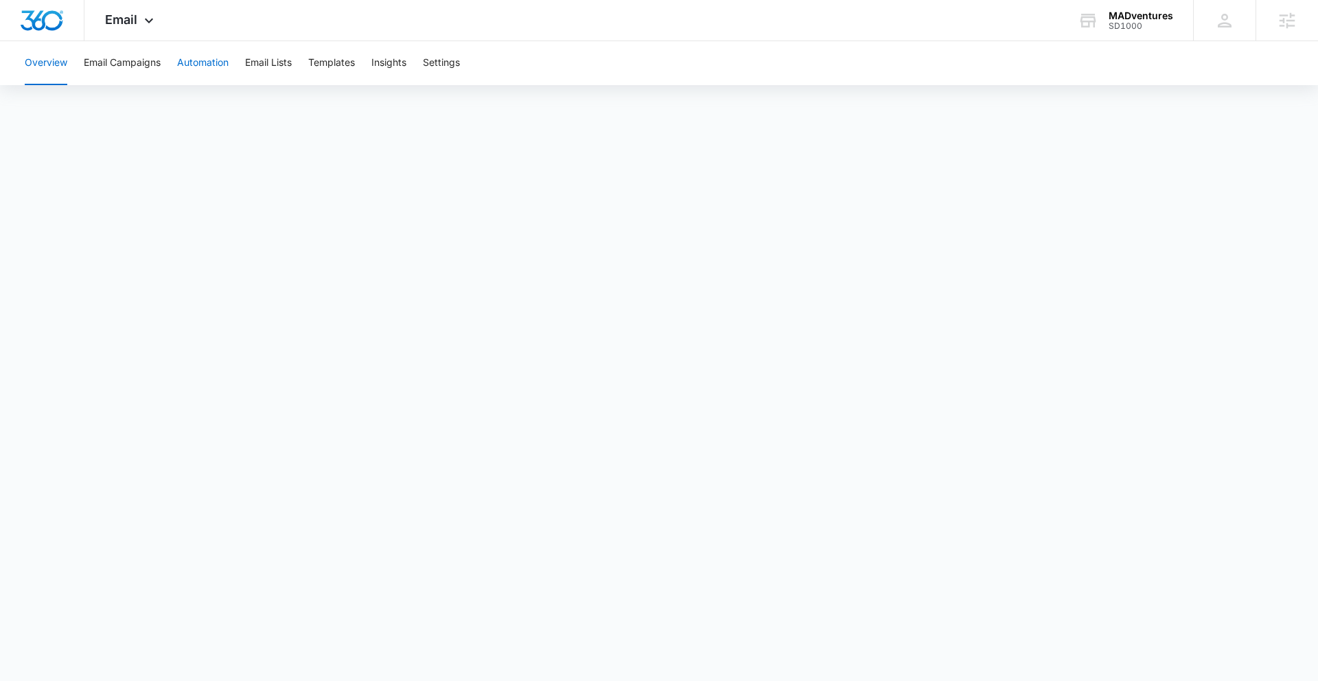
click at [204, 65] on button "Automation" at bounding box center [202, 63] width 51 height 44
click at [132, 20] on span "Email" at bounding box center [121, 19] width 32 height 14
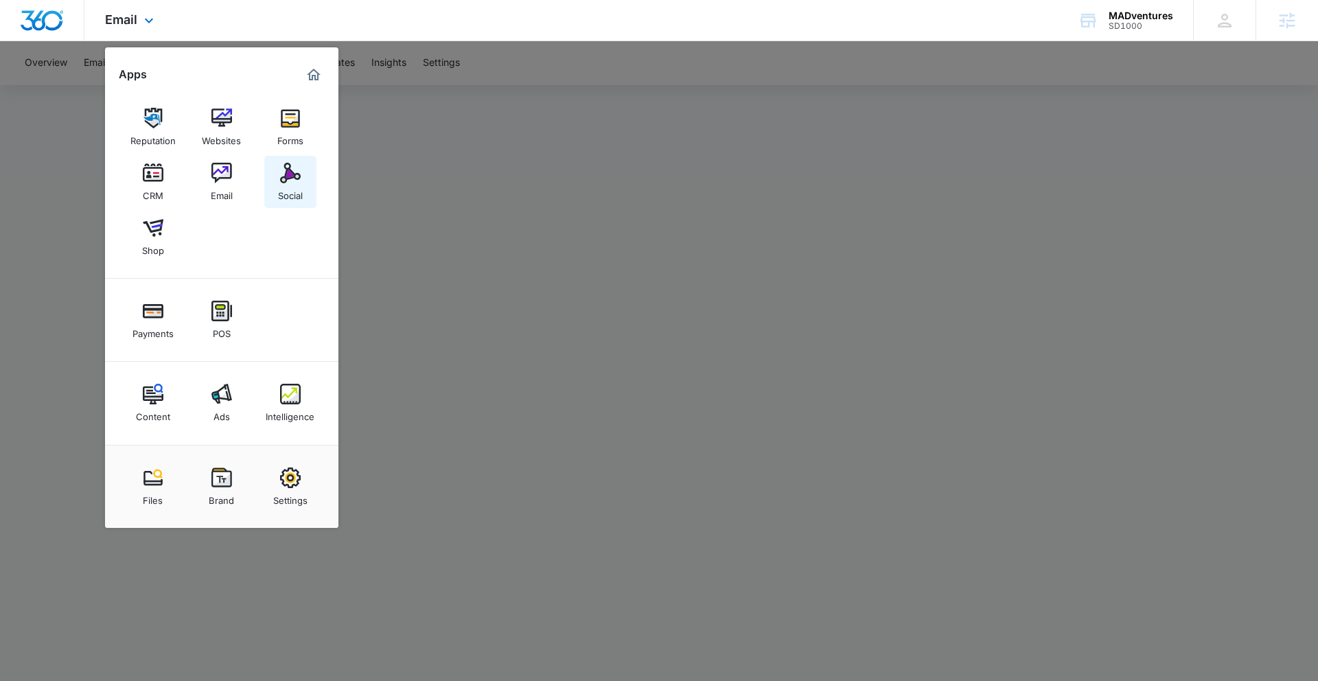
click at [283, 187] on div "Social" at bounding box center [290, 192] width 25 height 18
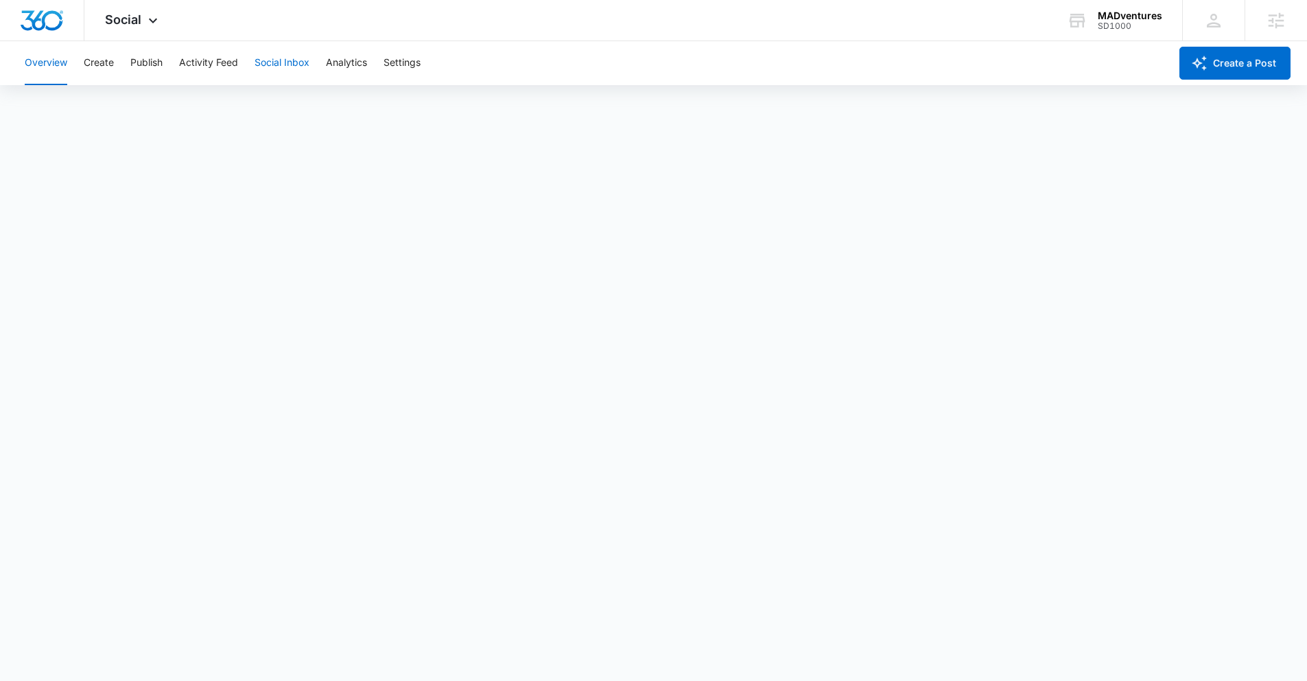
click at [282, 62] on button "Social Inbox" at bounding box center [282, 63] width 55 height 44
click at [336, 61] on button "Analytics" at bounding box center [346, 63] width 41 height 44
click at [452, 106] on button "Reports" at bounding box center [451, 105] width 35 height 38
click at [126, 21] on span "Social" at bounding box center [123, 19] width 36 height 14
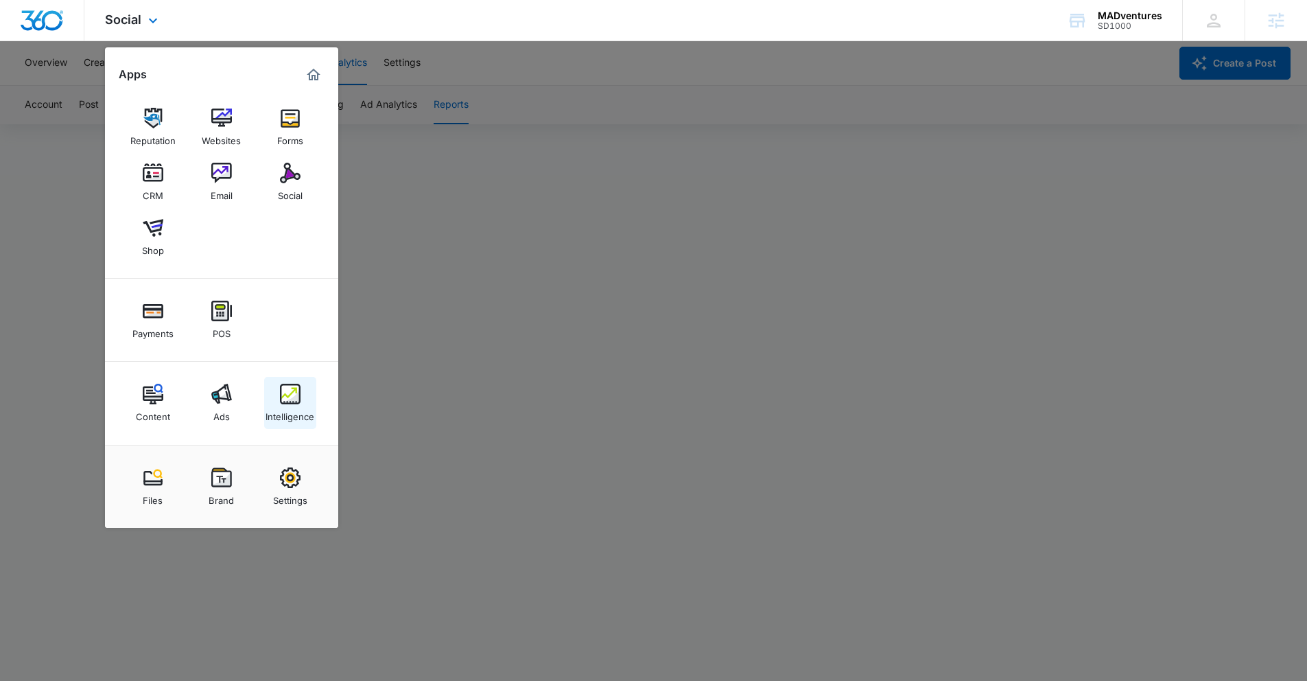
click at [283, 404] on img at bounding box center [290, 394] width 21 height 21
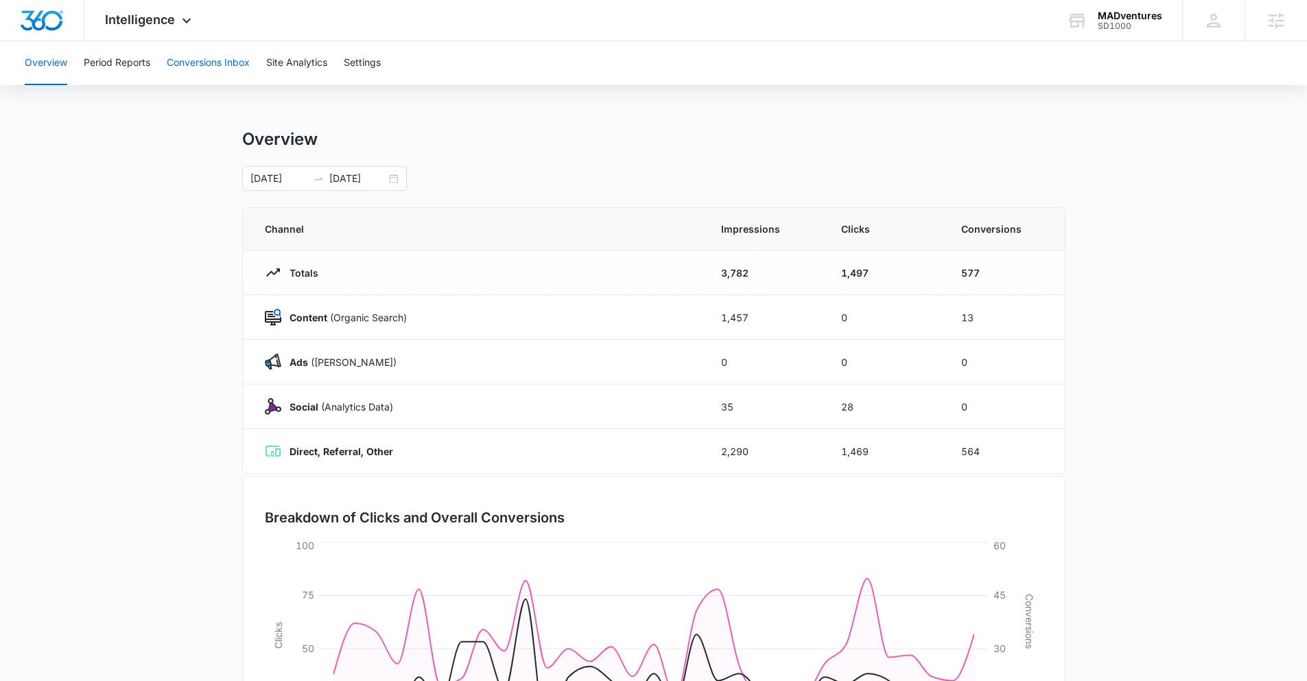
click at [193, 67] on button "Conversions Inbox" at bounding box center [208, 63] width 83 height 44
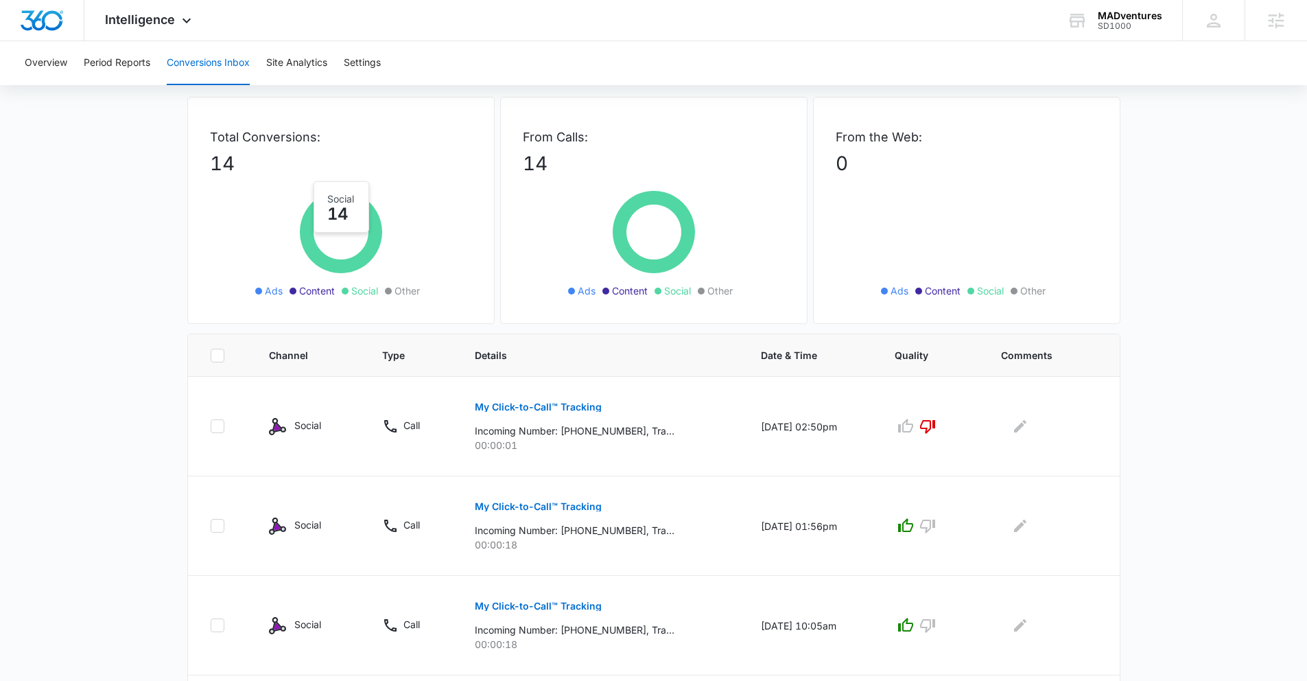
scroll to position [58, 0]
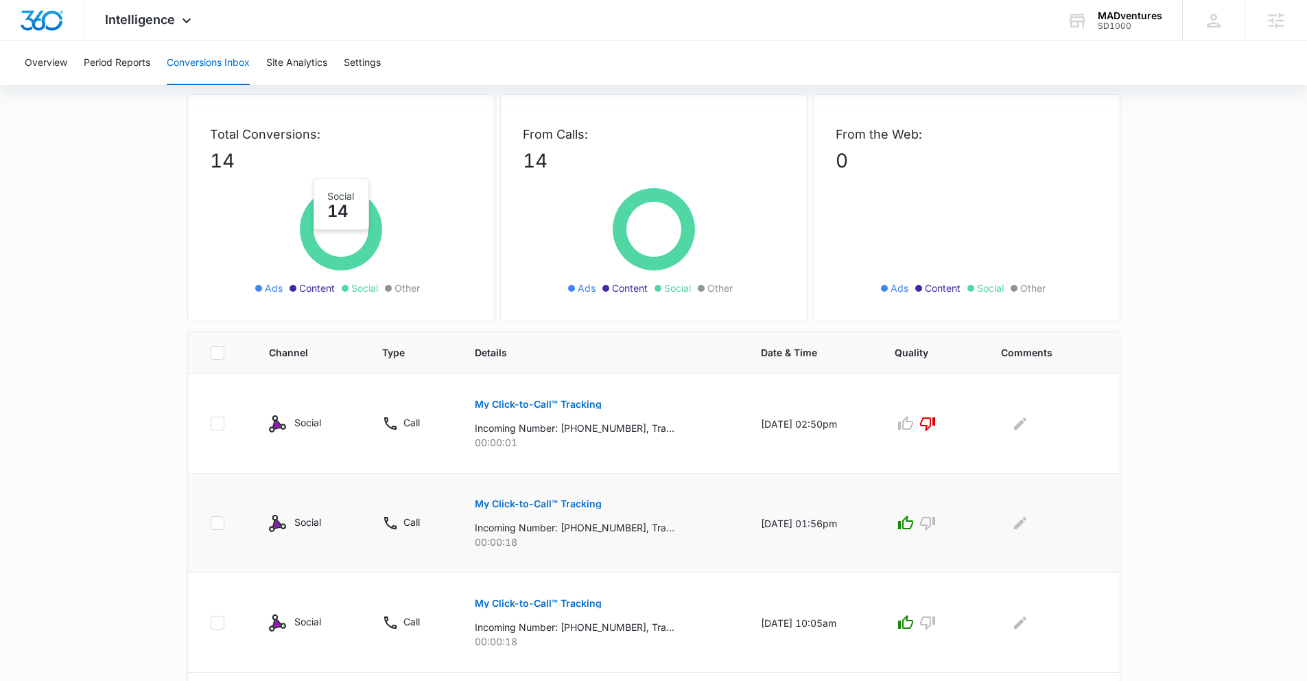
click at [541, 504] on p "My Click-to-Call™ Tracking" at bounding box center [538, 504] width 127 height 10
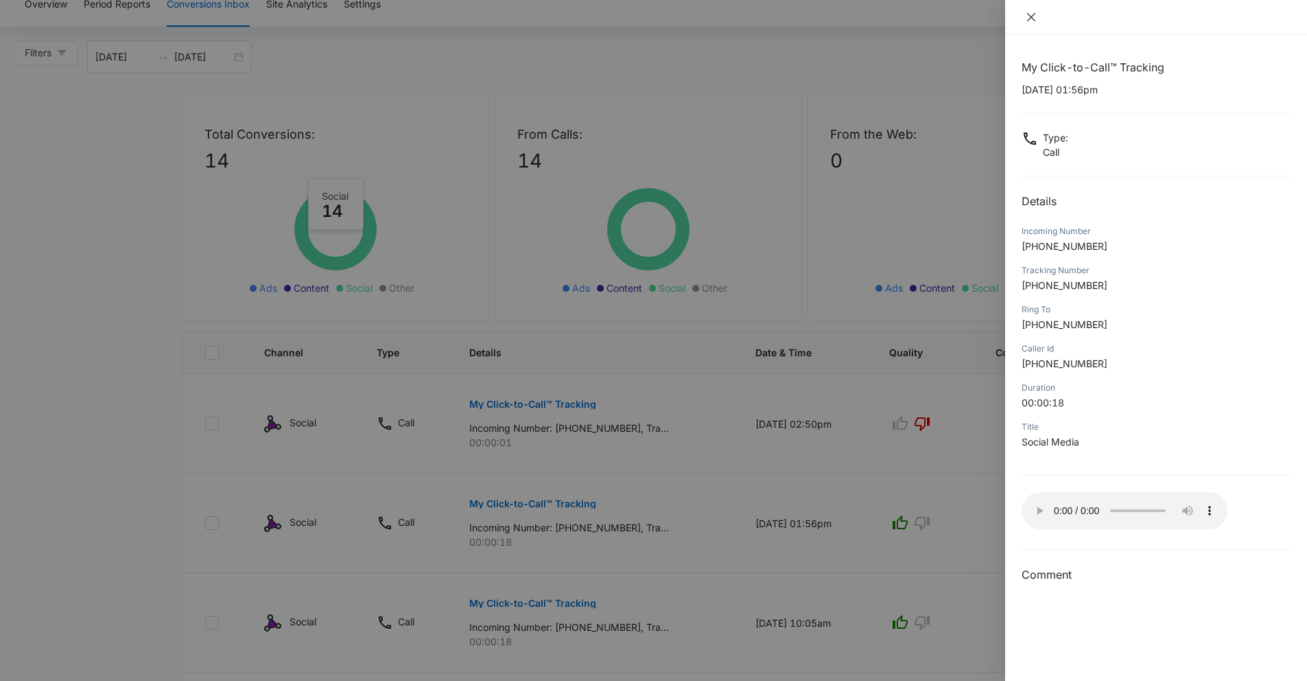
drag, startPoint x: 1031, startPoint y: 20, endPoint x: 1035, endPoint y: 426, distance: 406.3
click at [1035, 426] on div "My Click-to-Call™ Tracking 08/21/2025 at 01:56pm Type : Call Details Incoming N…" at bounding box center [1156, 340] width 302 height 681
drag, startPoint x: 1032, startPoint y: 16, endPoint x: 954, endPoint y: 38, distance: 81.4
click at [1031, 17] on icon "close" at bounding box center [1031, 17] width 8 height 8
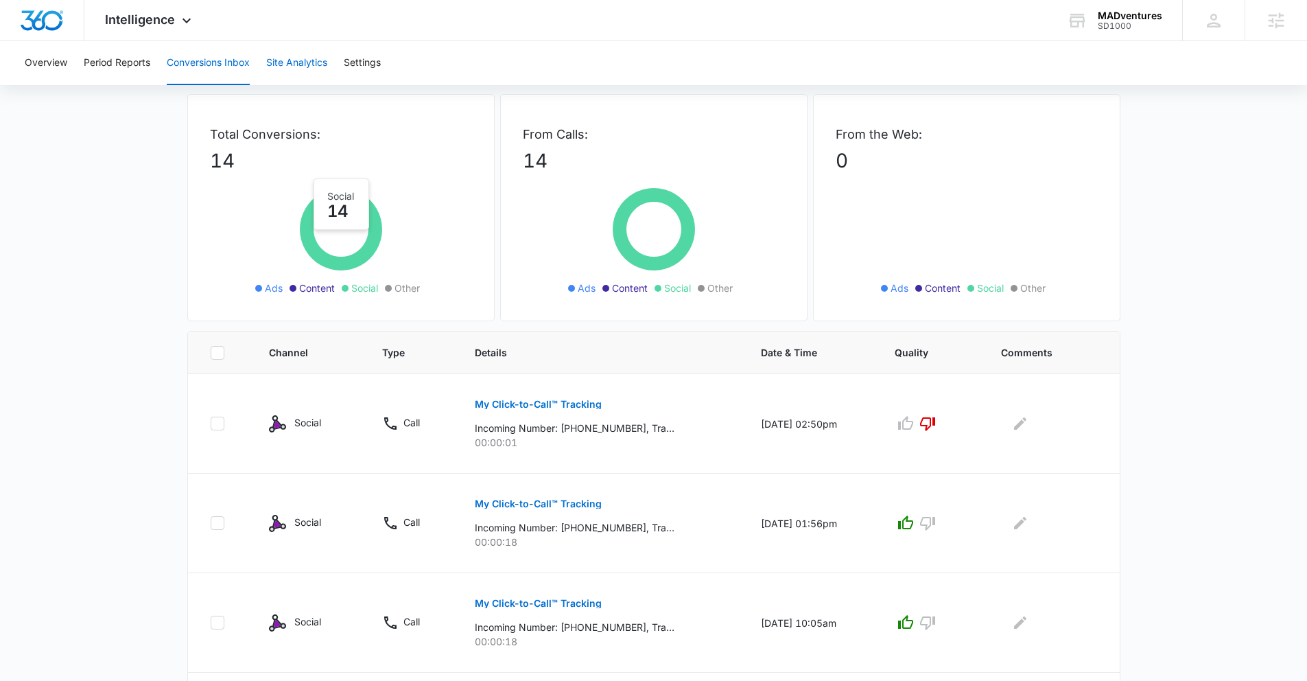
click at [293, 62] on button "Site Analytics" at bounding box center [296, 63] width 61 height 44
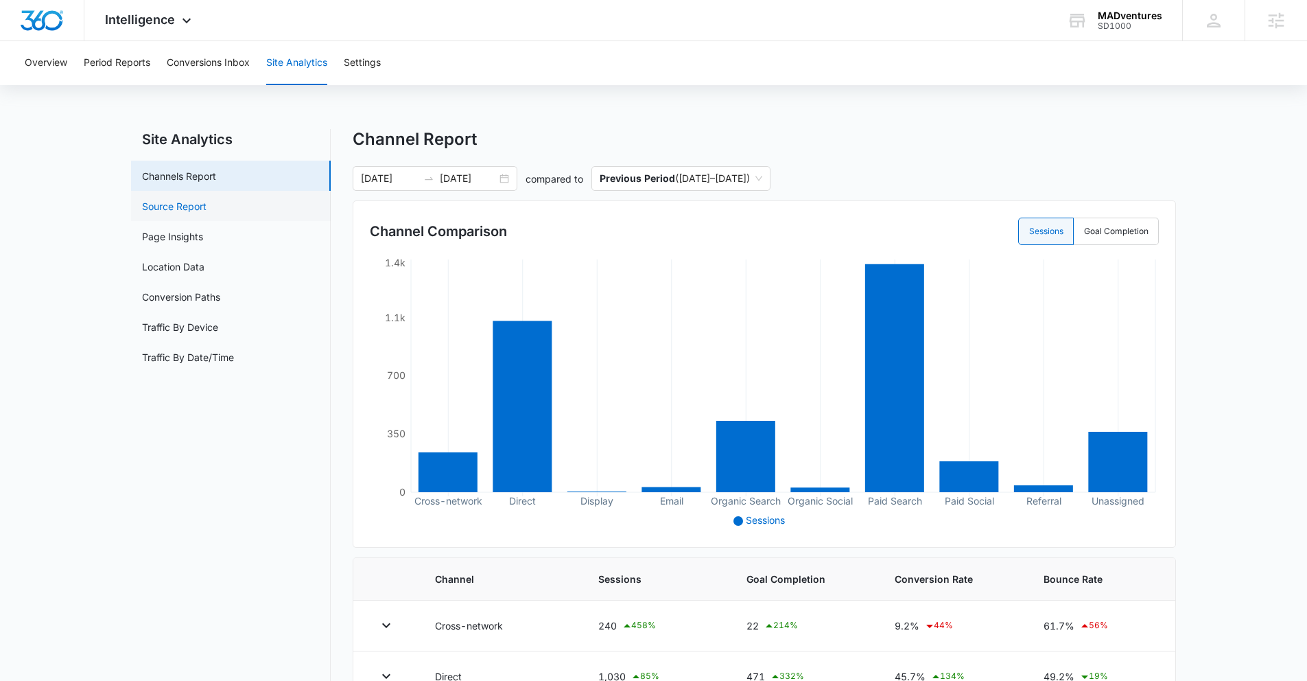
click at [202, 212] on link "Source Report" at bounding box center [174, 206] width 65 height 14
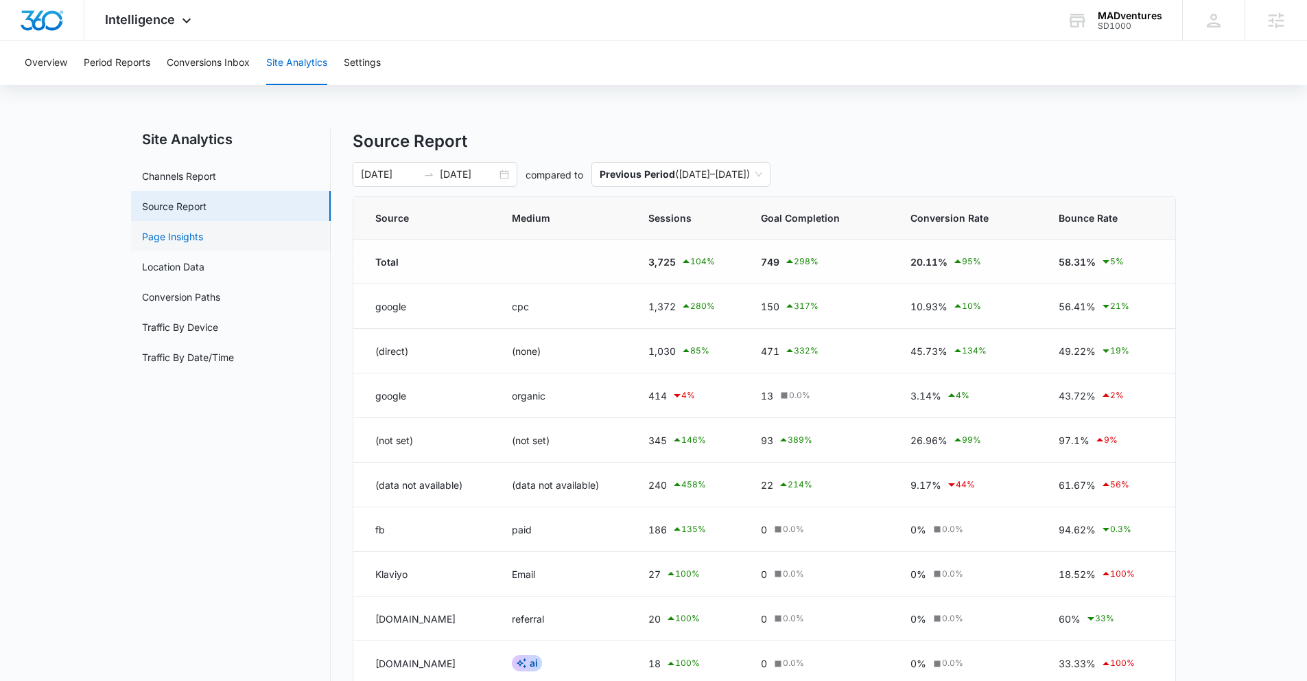
click at [181, 240] on link "Page Insights" at bounding box center [172, 236] width 61 height 14
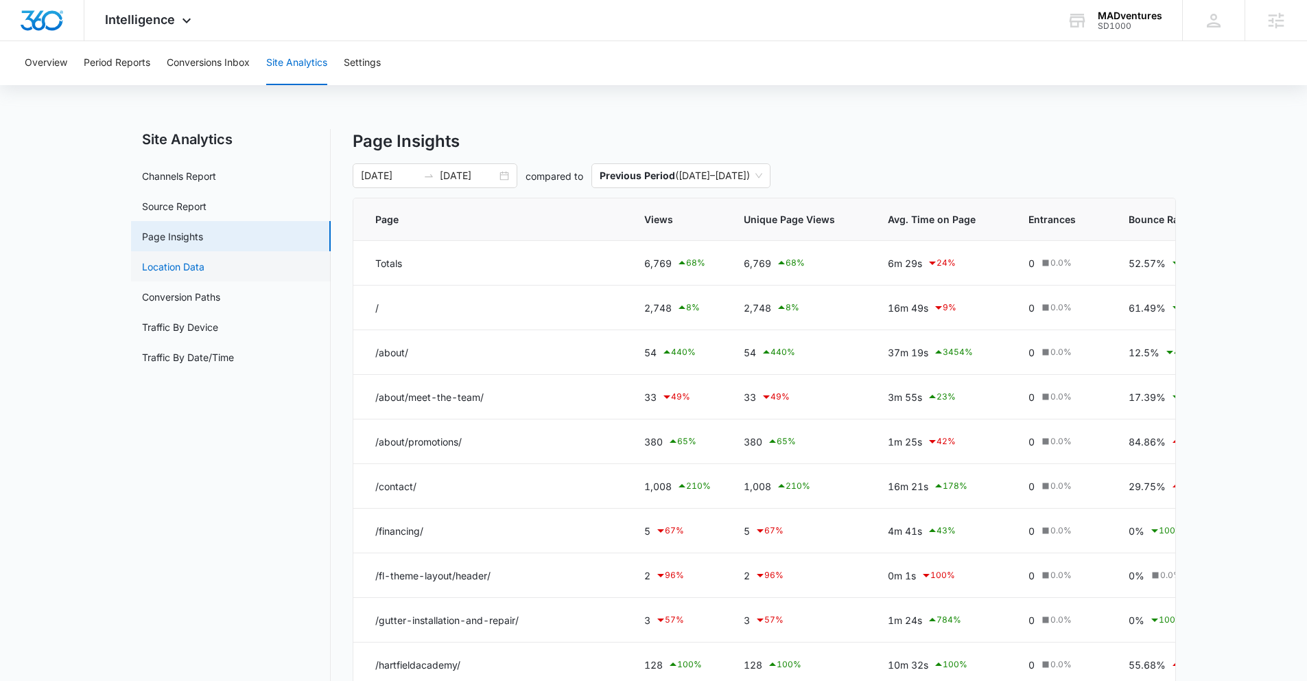
click at [192, 272] on link "Location Data" at bounding box center [173, 266] width 62 height 14
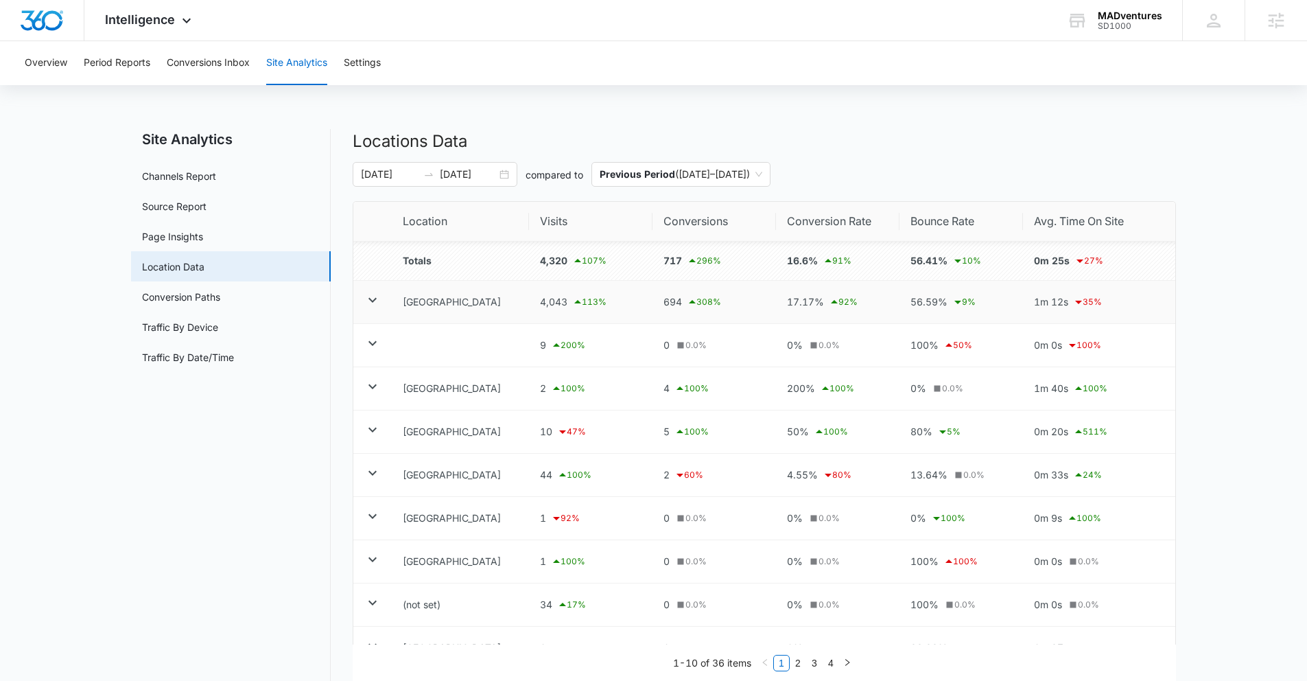
click at [370, 301] on icon at bounding box center [372, 300] width 16 height 16
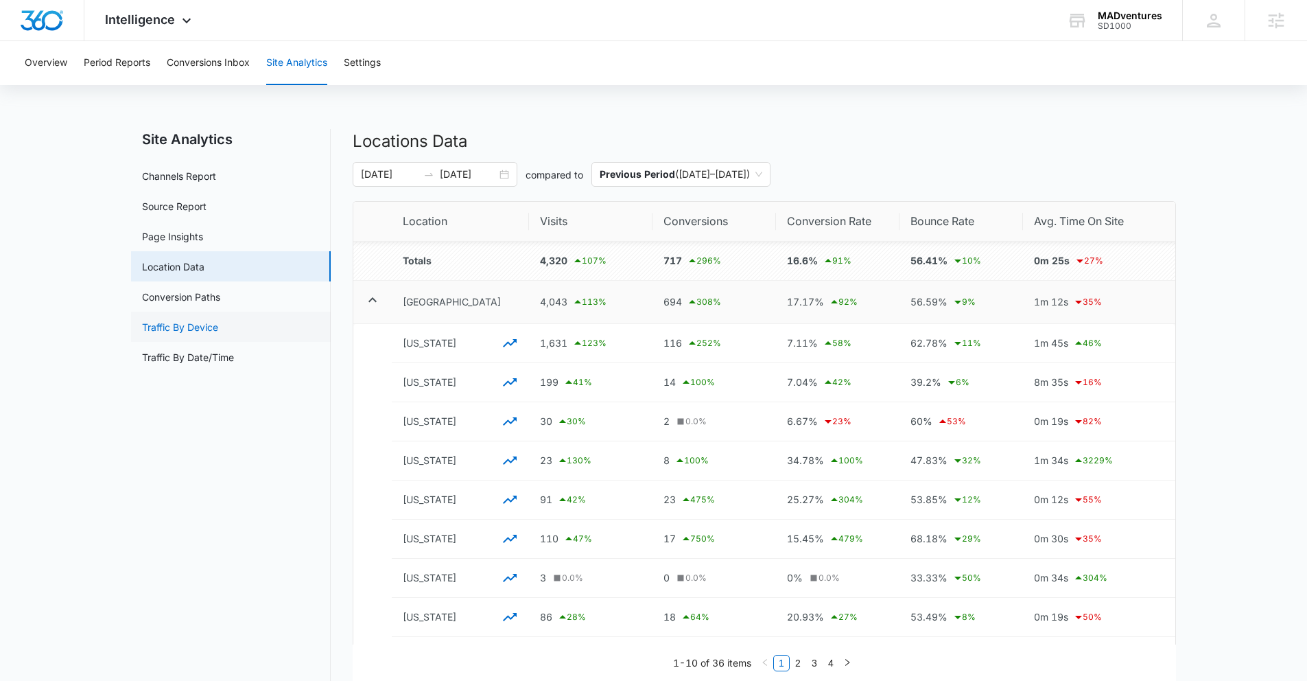
click at [218, 327] on link "Traffic By Device" at bounding box center [180, 327] width 76 height 14
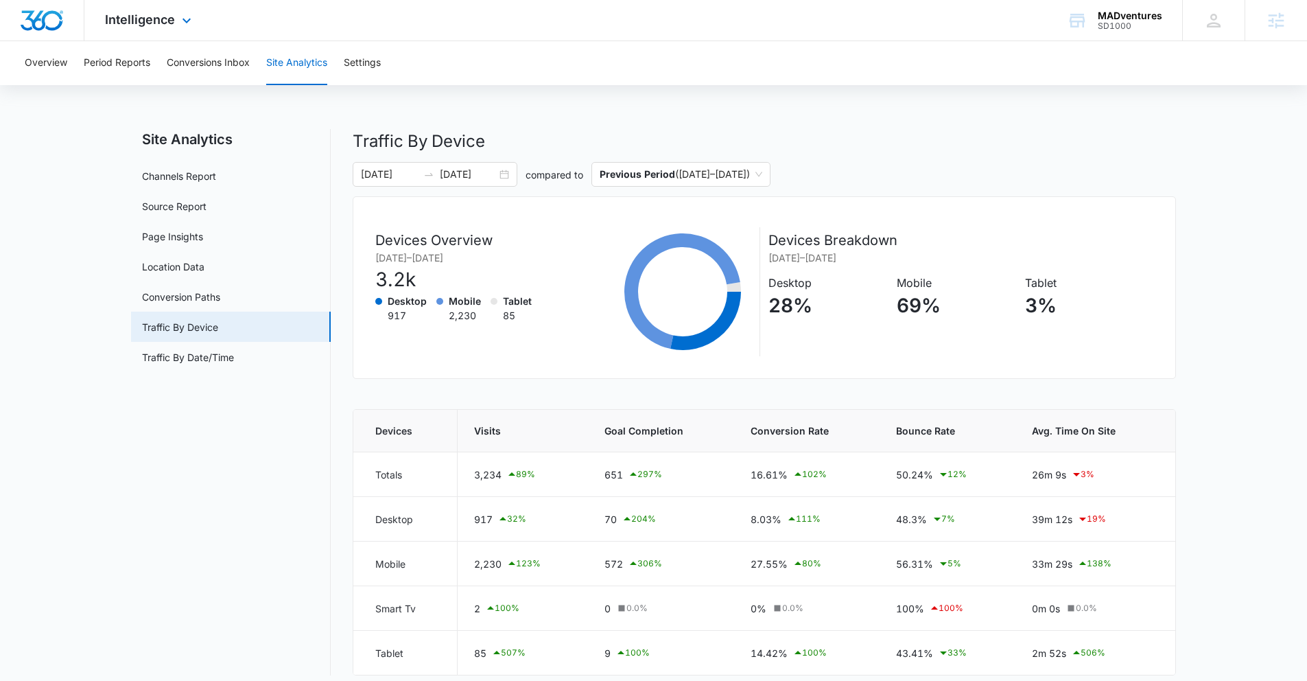
click at [152, 27] on div "Intelligence Apps Reputation Websites Forms CRM Email Social Shop Payments POS …" at bounding box center [149, 20] width 131 height 40
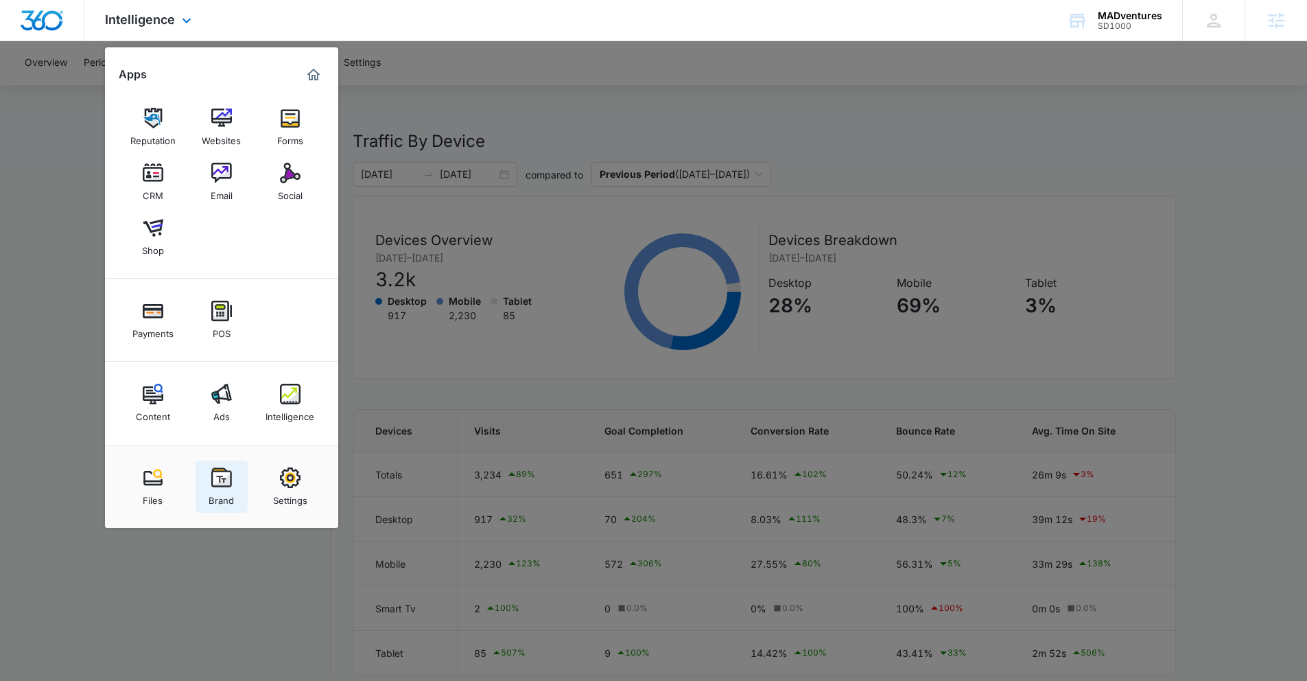
click at [226, 479] on img at bounding box center [221, 477] width 21 height 21
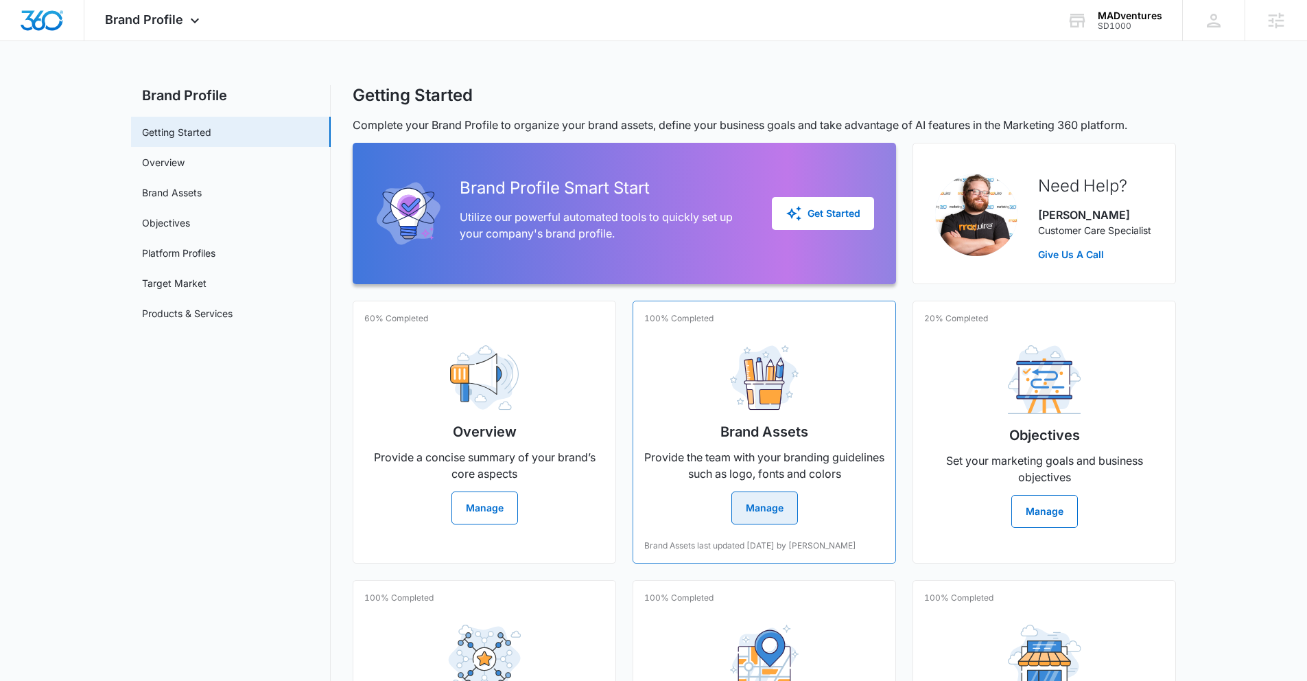
click at [762, 505] on button "Manage" at bounding box center [765, 507] width 67 height 33
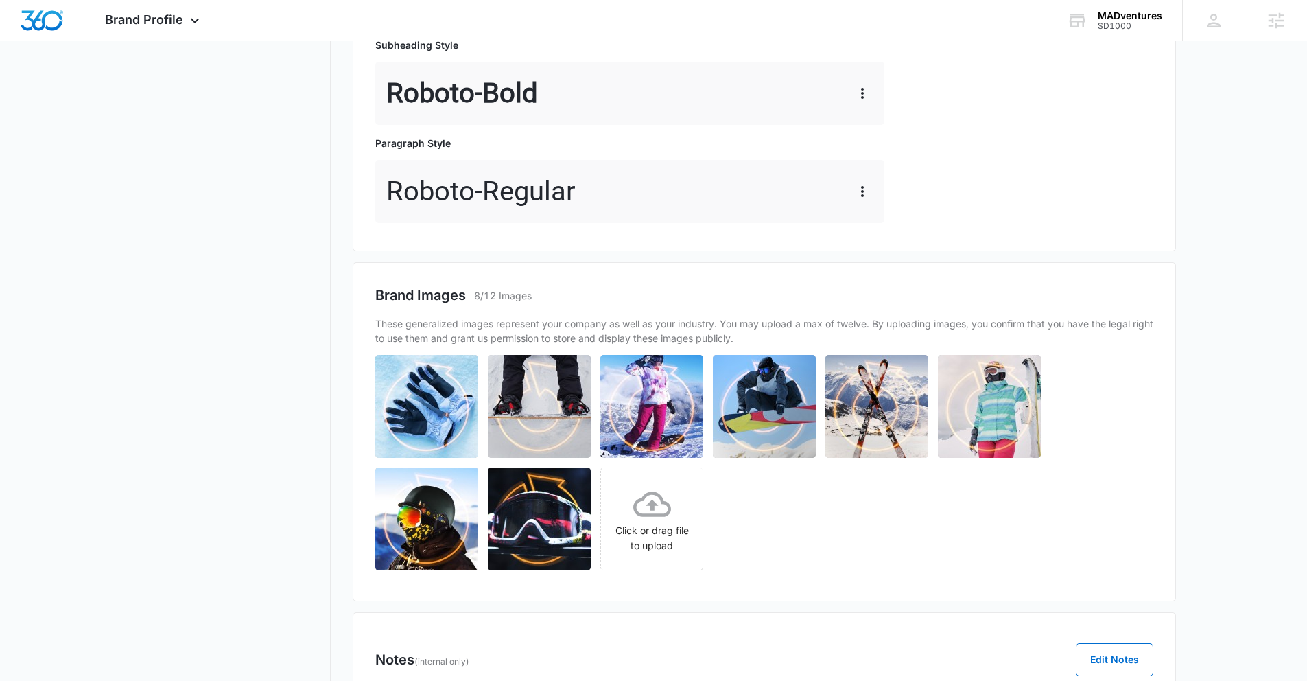
scroll to position [629, 0]
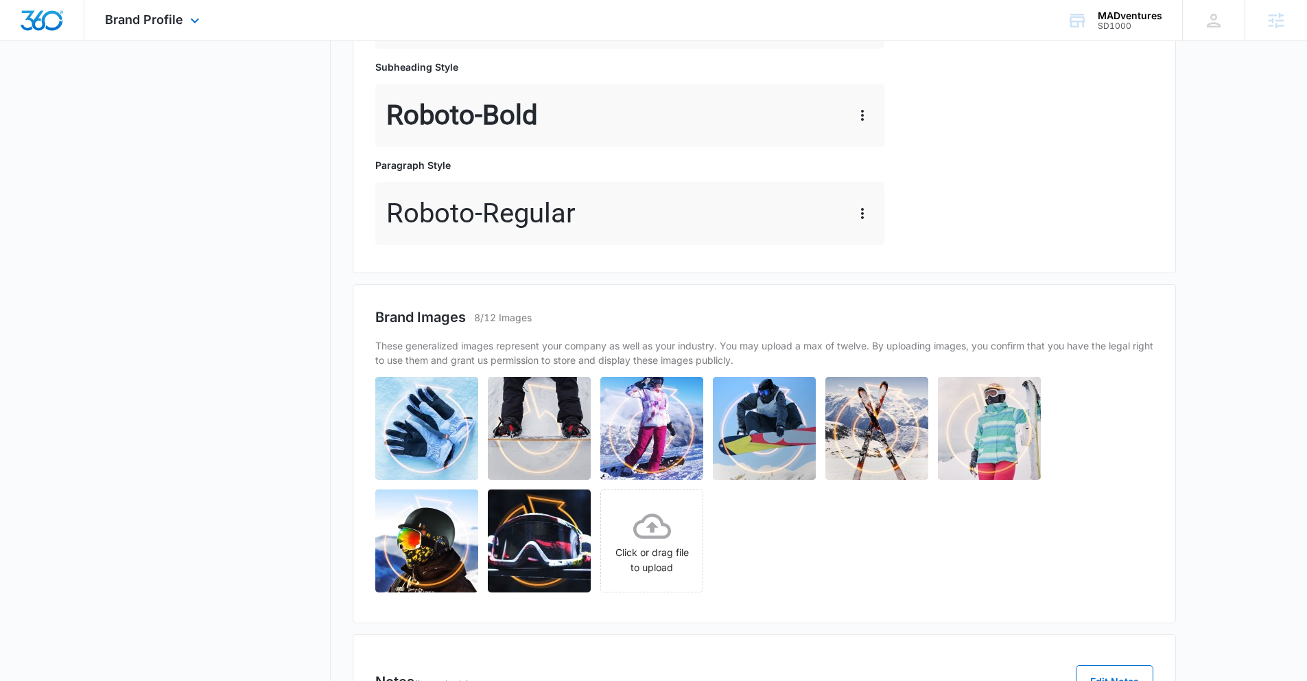
drag, startPoint x: 154, startPoint y: 19, endPoint x: 158, endPoint y: 35, distance: 16.2
click at [154, 21] on span "Brand Profile" at bounding box center [144, 19] width 78 height 14
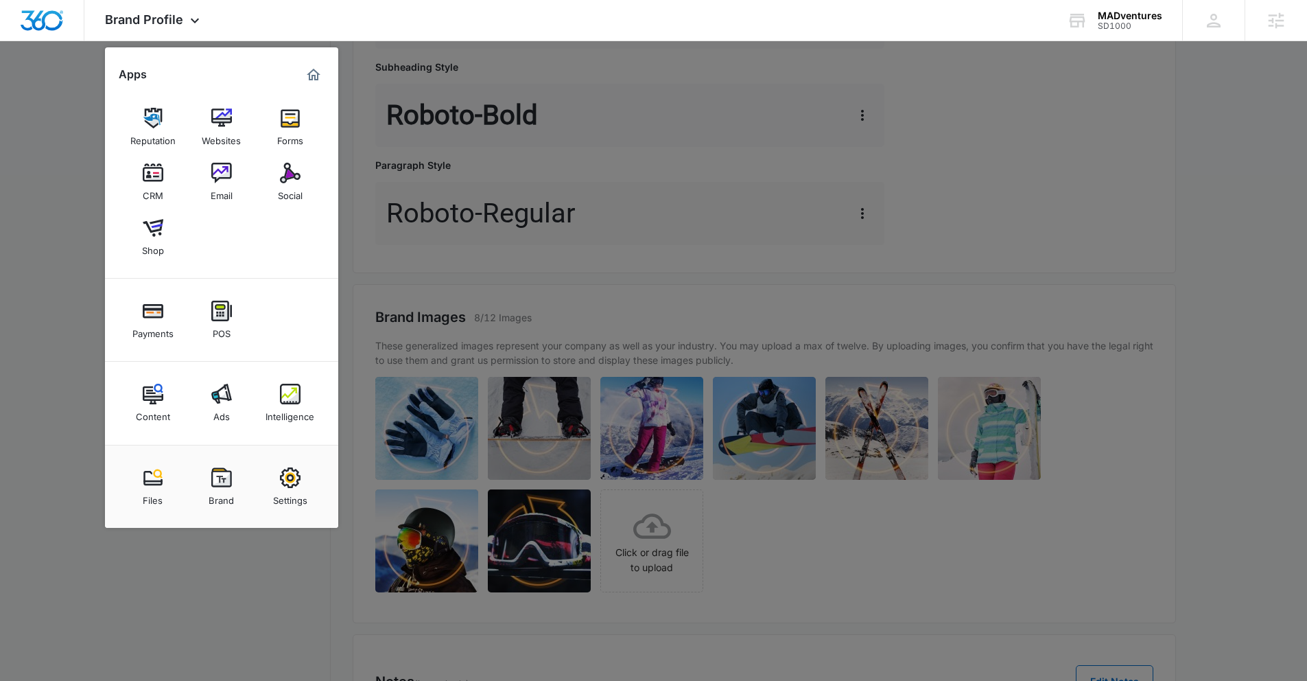
click at [151, 488] on div "Files" at bounding box center [153, 497] width 20 height 18
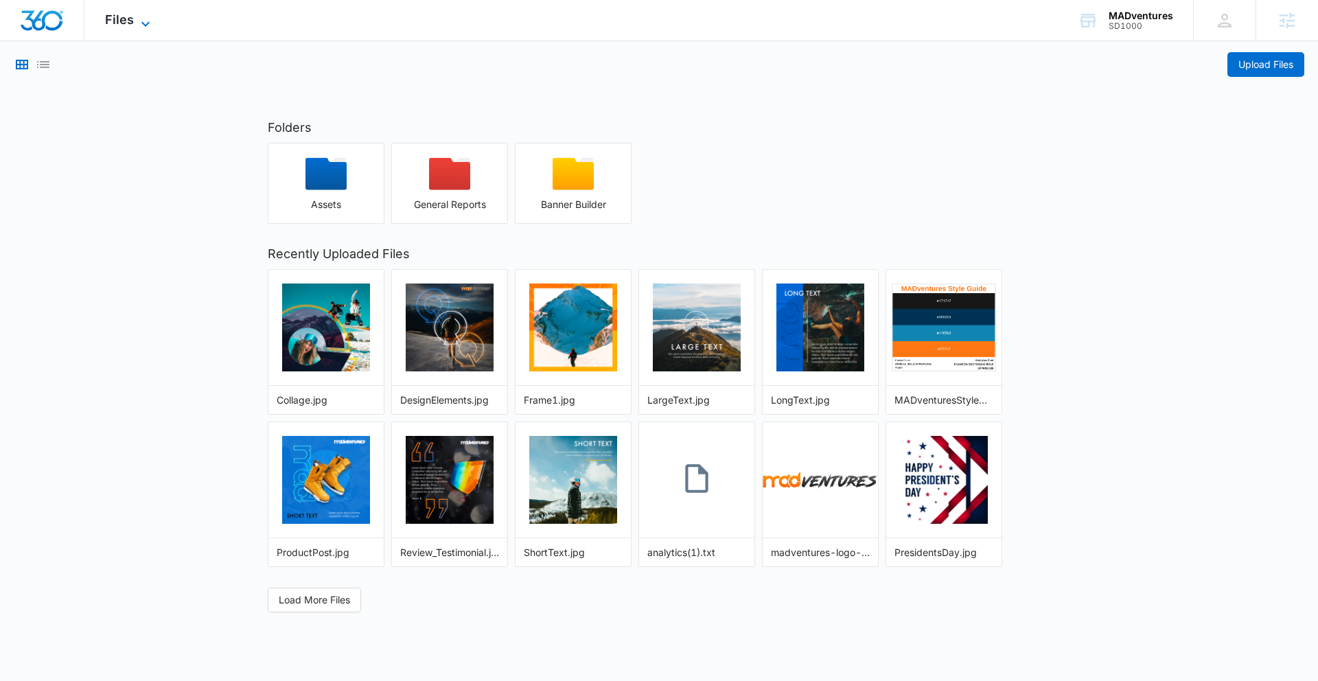
click at [130, 25] on span "Files" at bounding box center [119, 19] width 29 height 14
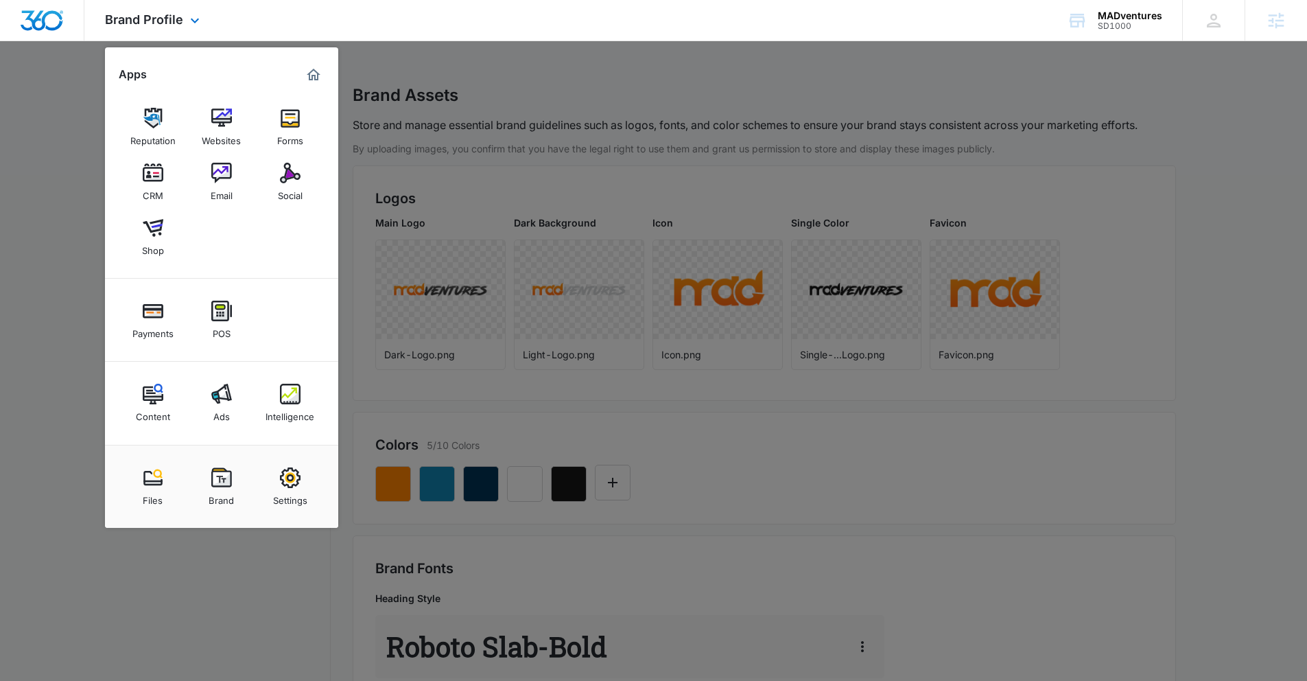
click at [314, 76] on img "Marketing 360® Dashboard" at bounding box center [313, 75] width 16 height 16
